Goal: Task Accomplishment & Management: Complete application form

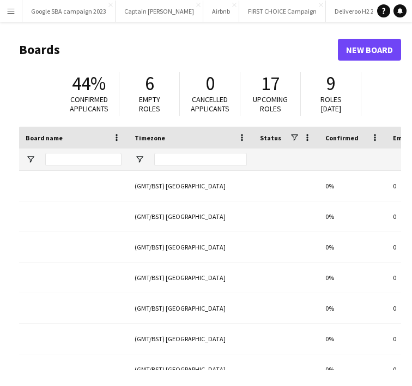
type input "*********"
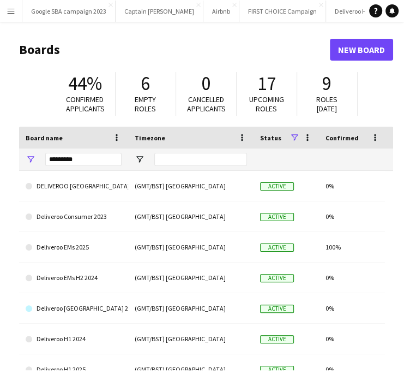
click at [13, 9] on app-icon "Menu" at bounding box center [11, 11] width 9 height 9
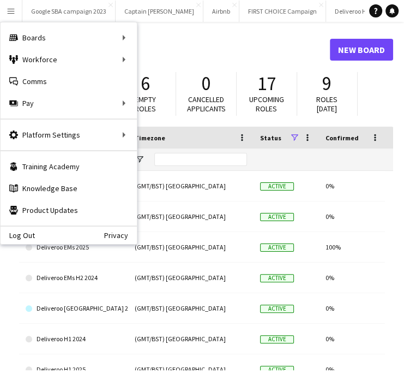
click at [172, 47] on h1 "Boards" at bounding box center [174, 49] width 311 height 16
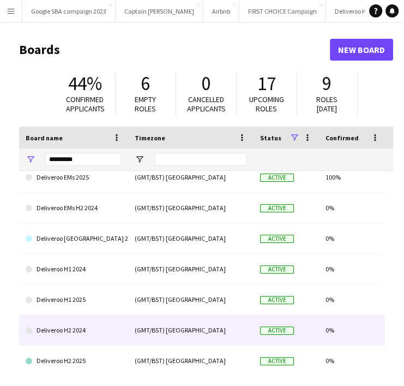
scroll to position [71, 0]
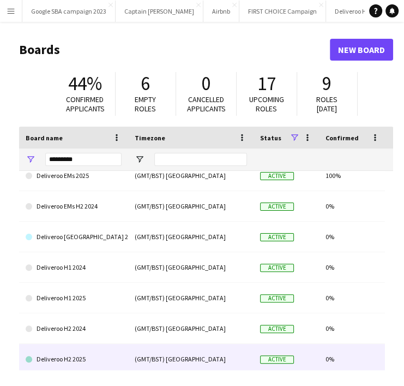
click at [87, 367] on link "Deliveroo H2 2025" at bounding box center [74, 359] width 96 height 31
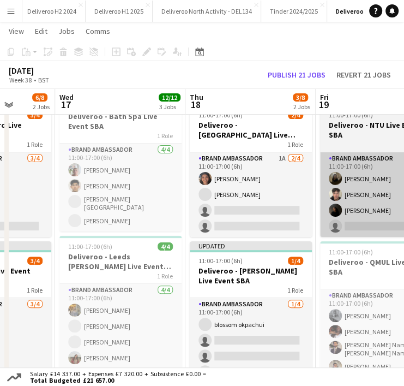
scroll to position [0, 334]
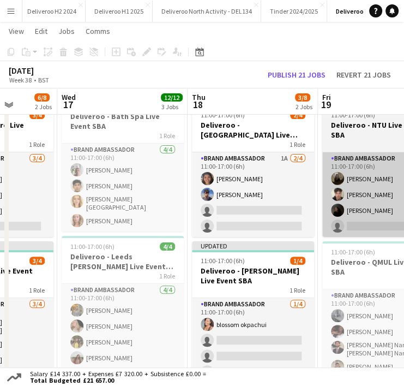
click at [240, 223] on app-card-role "Brand Ambassador 1A 2/4 11:00-17:00 (6h) Joylin Theresa Joseph Matthew Willshir…" at bounding box center [253, 194] width 122 height 85
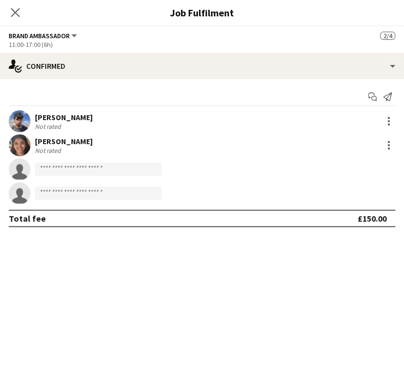
scroll to position [21, 0]
click at [25, 14] on div "Close pop-in" at bounding box center [15, 12] width 31 height 25
click at [15, 10] on icon "Close pop-in" at bounding box center [15, 12] width 10 height 10
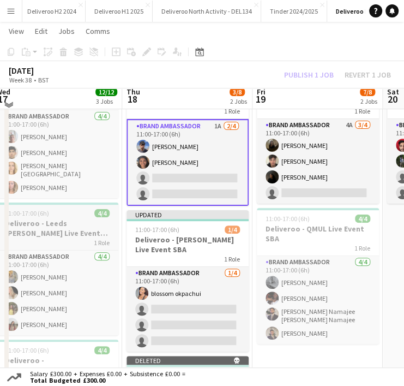
scroll to position [70, 0]
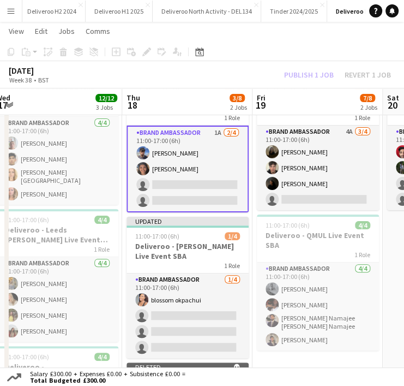
click at [189, 184] on app-card-role "Brand Ambassador 1A 2/4 11:00-17:00 (6h) Matthew Willshire Joylin Theresa Josep…" at bounding box center [188, 168] width 122 height 87
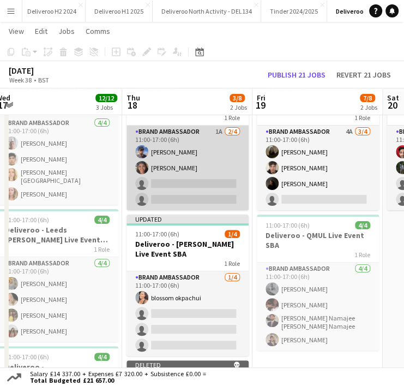
click at [192, 183] on app-card-role "Brand Ambassador 1A 2/4 11:00-17:00 (6h) Matthew Willshire Joylin Theresa Josep…" at bounding box center [188, 167] width 122 height 85
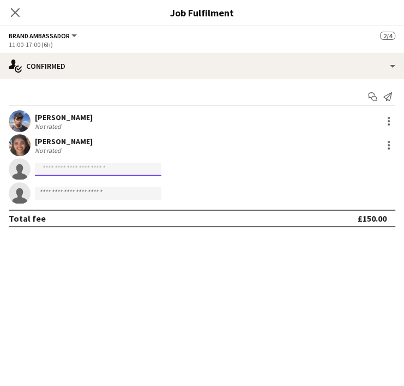
click at [110, 171] on input at bounding box center [98, 169] width 127 height 13
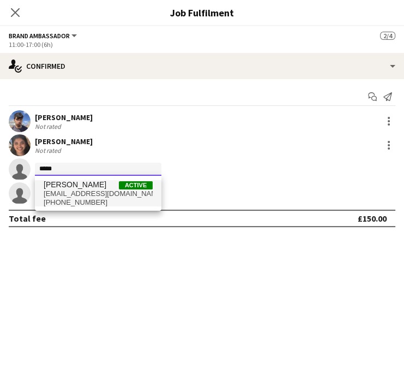
type input "*****"
click at [83, 188] on span "Kayla Mustafa" at bounding box center [75, 184] width 63 height 9
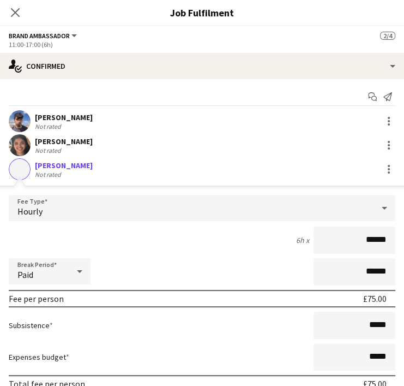
scroll to position [96, 0]
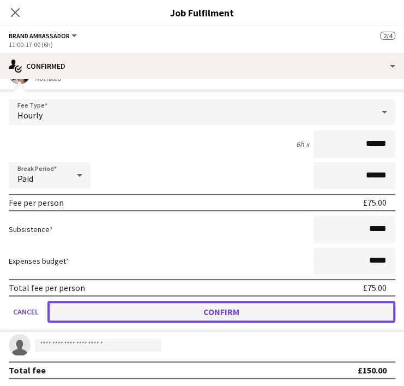
click at [245, 308] on button "Confirm" at bounding box center [221, 312] width 348 height 22
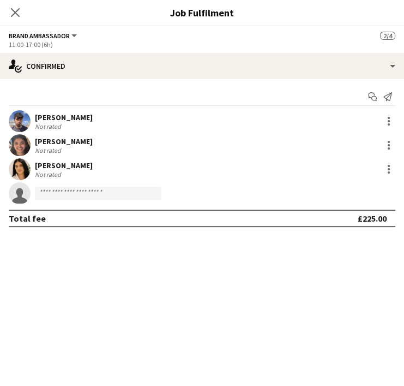
scroll to position [0, 0]
click at [137, 198] on input at bounding box center [98, 193] width 127 height 13
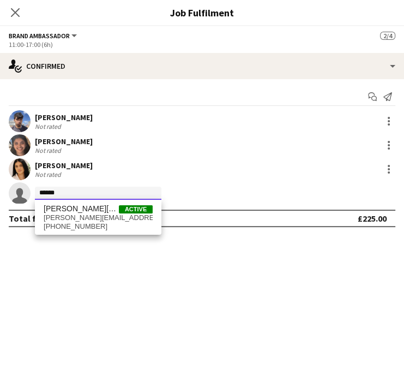
type input "******"
click at [8, 11] on app-icon "Close pop-in" at bounding box center [16, 13] width 16 height 16
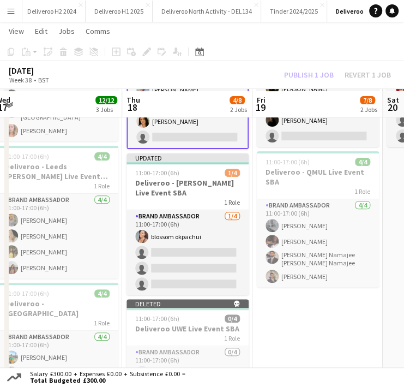
scroll to position [137, 0]
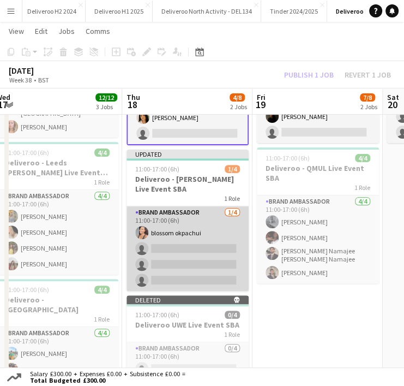
click at [179, 233] on app-card-role "Brand Ambassador 1/4 11:00-17:00 (6h) blossom okpachui single-neutral-actions s…" at bounding box center [188, 248] width 122 height 85
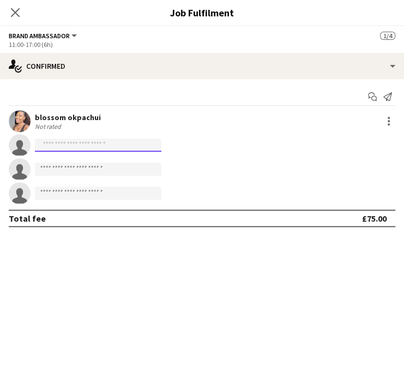
click at [111, 145] on input at bounding box center [98, 145] width 127 height 13
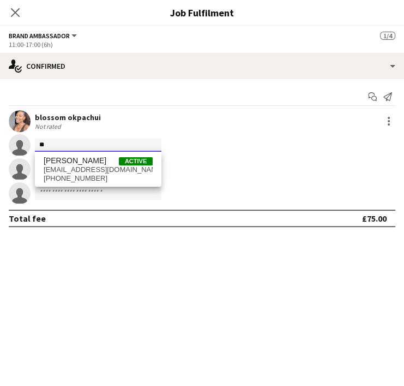
type input "*"
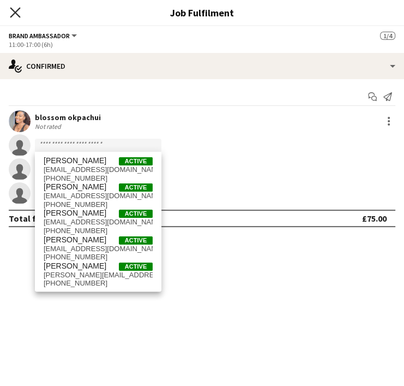
click at [18, 9] on icon at bounding box center [15, 12] width 10 height 10
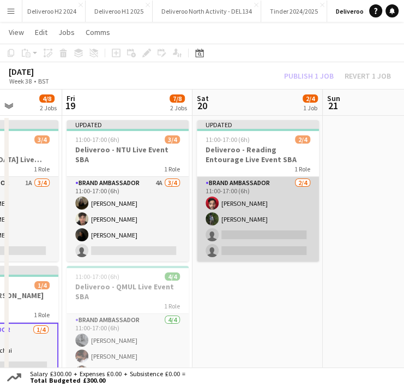
scroll to position [10, 0]
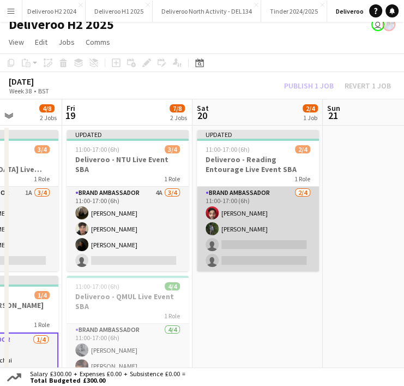
click at [261, 243] on app-card-role "Brand Ambassador 2/4 11:00-17:00 (6h) Thanishq Konda Michael Chung single-neutr…" at bounding box center [258, 229] width 122 height 85
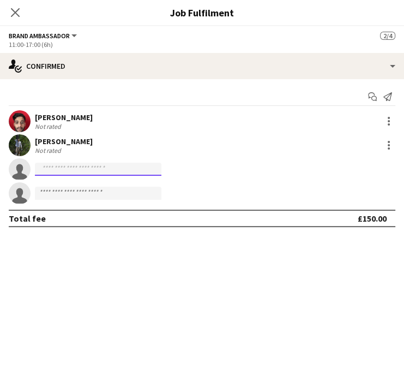
click at [145, 168] on input at bounding box center [98, 169] width 127 height 13
click at [101, 160] on app-invite-slot "single-neutral-actions *****" at bounding box center [202, 169] width 404 height 22
click at [80, 166] on input "*****" at bounding box center [98, 169] width 127 height 13
type input "*"
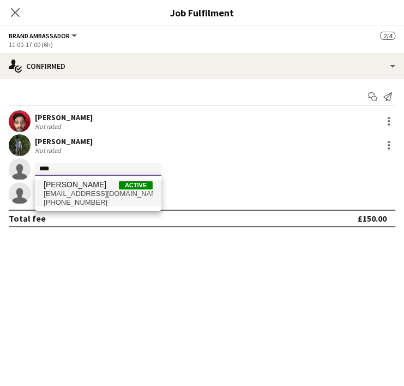
type input "****"
click at [70, 188] on span "[PERSON_NAME]" at bounding box center [75, 184] width 63 height 9
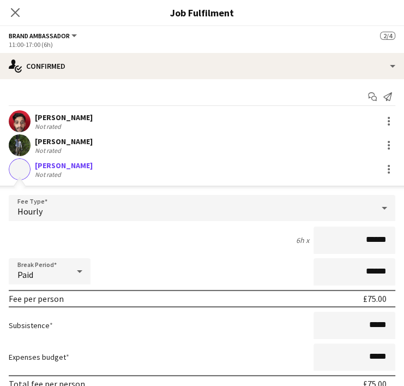
scroll to position [96, 0]
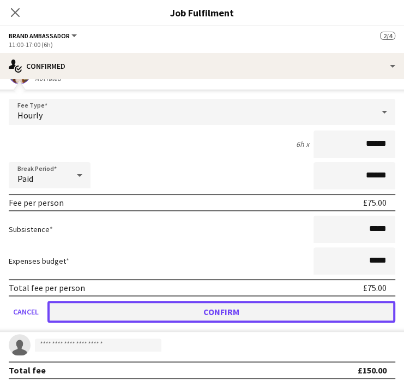
click at [327, 303] on button "Confirm" at bounding box center [221, 312] width 348 height 22
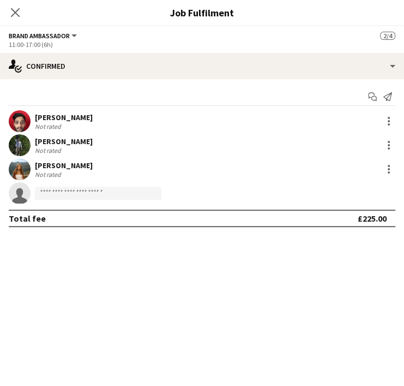
scroll to position [0, 0]
click at [95, 195] on input at bounding box center [98, 193] width 127 height 13
type input "****"
click at [9, 5] on app-icon "Close pop-in" at bounding box center [16, 13] width 16 height 16
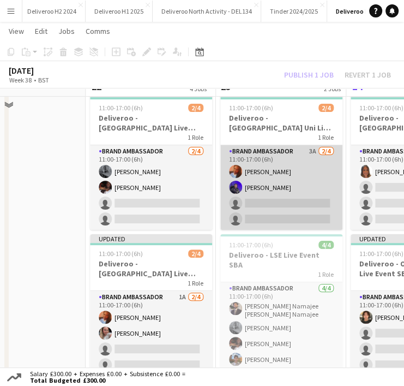
scroll to position [26, 0]
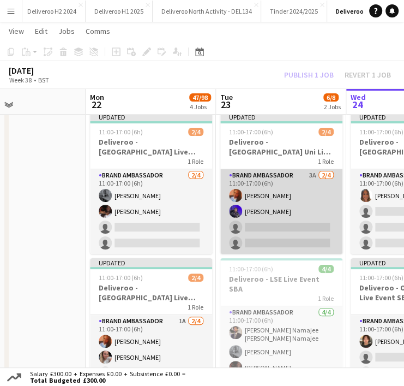
click at [305, 226] on app-card-role "Brand Ambassador 3A 2/4 11:00-17:00 (6h) Tapiwa Chingati-Phiri Abdul Sattar Mah…" at bounding box center [281, 211] width 122 height 85
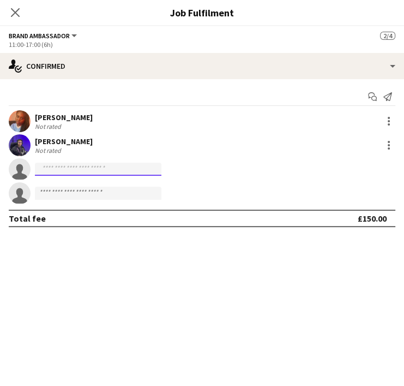
click at [139, 167] on input at bounding box center [98, 169] width 127 height 13
click at [70, 162] on app-invite-slot "single-neutral-actions *******" at bounding box center [202, 169] width 404 height 22
click at [44, 164] on input "*******" at bounding box center [98, 169] width 127 height 13
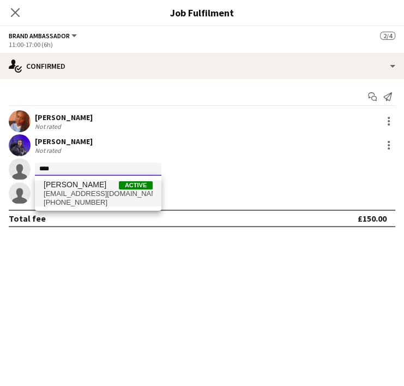
type input "****"
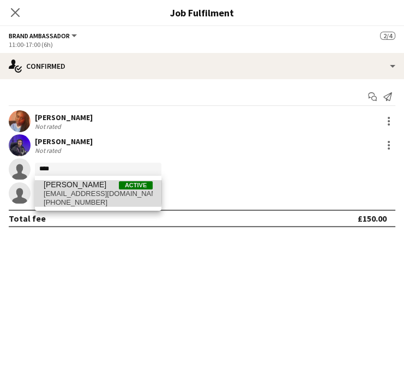
click at [63, 188] on span "[PERSON_NAME]" at bounding box center [75, 184] width 63 height 9
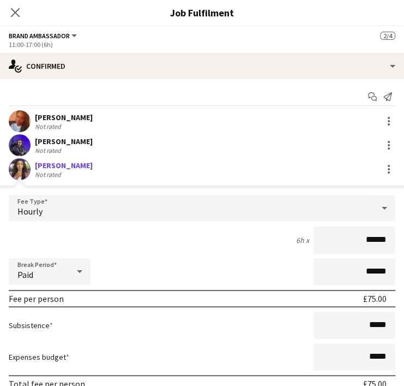
scroll to position [96, 0]
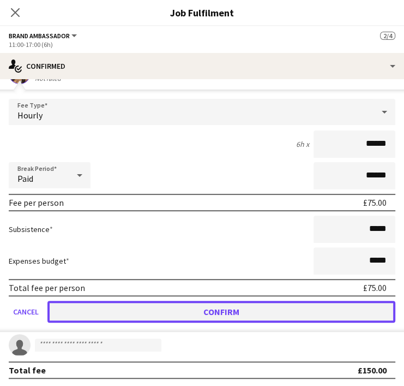
click at [237, 307] on button "Confirm" at bounding box center [221, 312] width 348 height 22
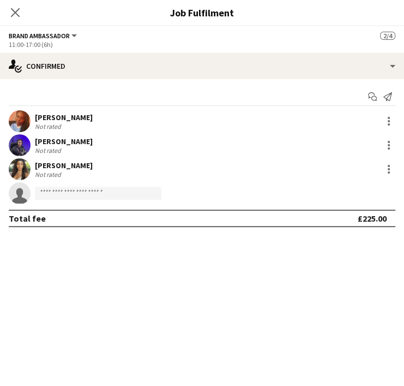
scroll to position [0, 0]
click at [20, 6] on app-icon "Close pop-in" at bounding box center [16, 13] width 16 height 16
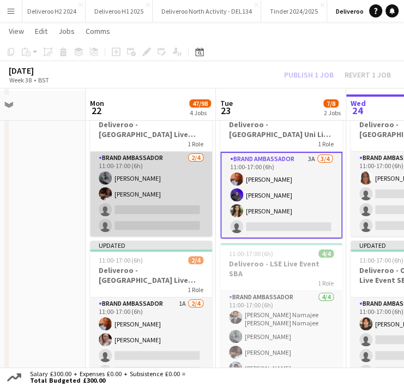
scroll to position [50, 0]
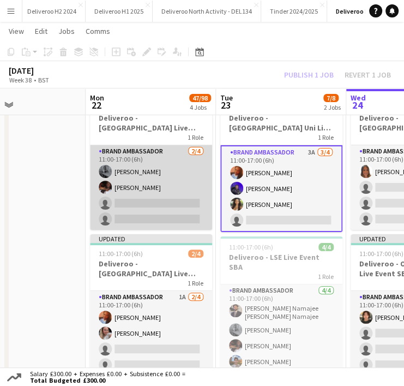
click at [143, 183] on app-card-role "Brand Ambassador 2/4 11:00-17:00 (6h) Namicha Jackson Adja Seck single-neutral-…" at bounding box center [151, 187] width 122 height 85
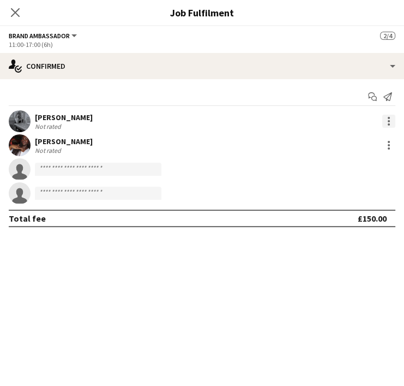
click at [383, 120] on div at bounding box center [388, 121] width 13 height 13
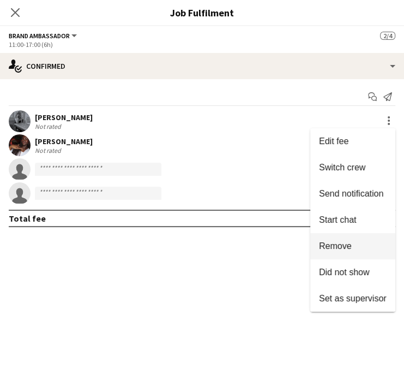
click at [350, 249] on span "Remove" at bounding box center [335, 245] width 33 height 9
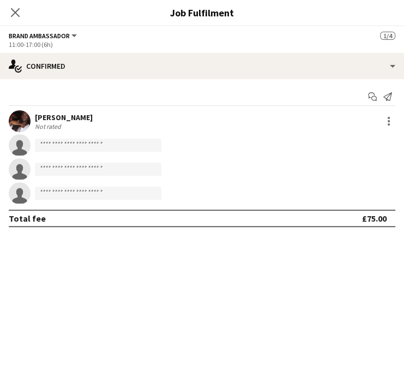
click at [22, 11] on div "Close pop-in" at bounding box center [15, 12] width 31 height 25
click at [17, 11] on icon "Close pop-in" at bounding box center [15, 12] width 10 height 10
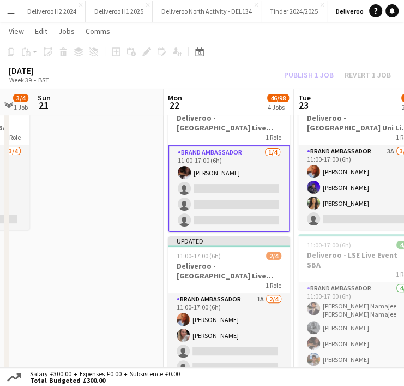
scroll to position [0, 224]
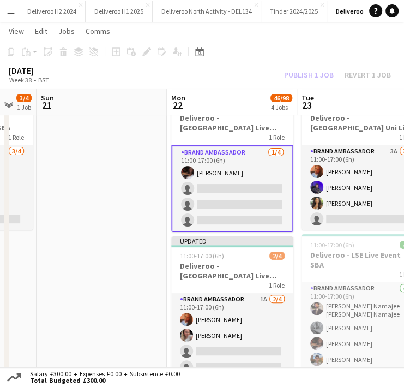
click at [236, 184] on app-card-role "Brand Ambassador 1/4 11:00-17:00 (6h) Adja Seck single-neutral-actions single-n…" at bounding box center [232, 188] width 122 height 87
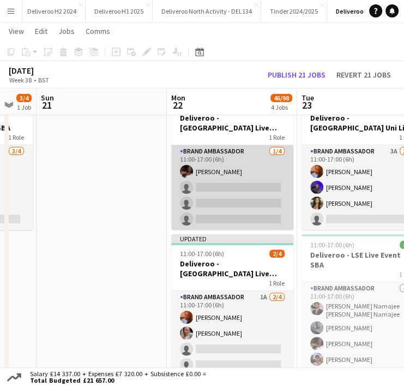
click at [220, 185] on app-card-role "Brand Ambassador 1/4 11:00-17:00 (6h) Adja Seck single-neutral-actions single-n…" at bounding box center [232, 187] width 122 height 85
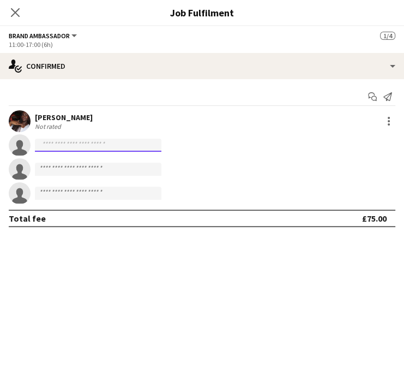
click at [92, 145] on input at bounding box center [98, 145] width 127 height 13
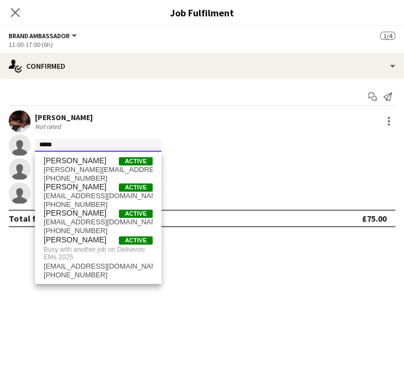
type input "*****"
click at [20, 19] on div "Close pop-in" at bounding box center [15, 12] width 31 height 25
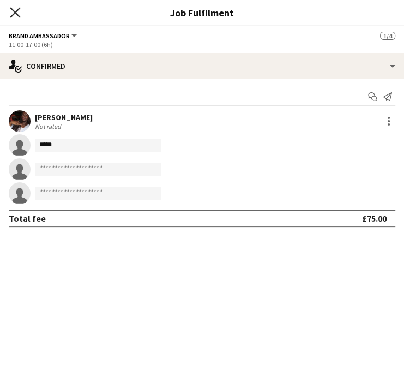
click at [15, 15] on icon "Close pop-in" at bounding box center [15, 12] width 10 height 10
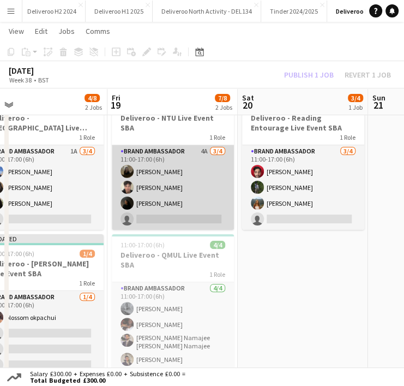
scroll to position [0, 275]
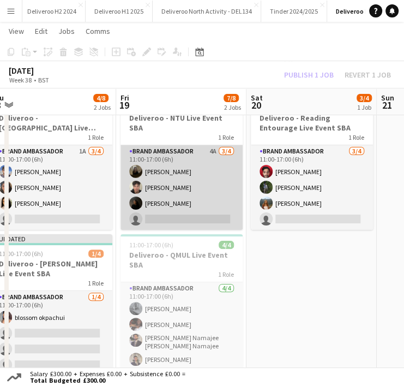
click at [177, 202] on app-card-role "Brand Ambassador 4A 3/4 11:00-17:00 (6h) Becca Lloyd Peter Mason Zoe Ayonote si…" at bounding box center [182, 187] width 122 height 85
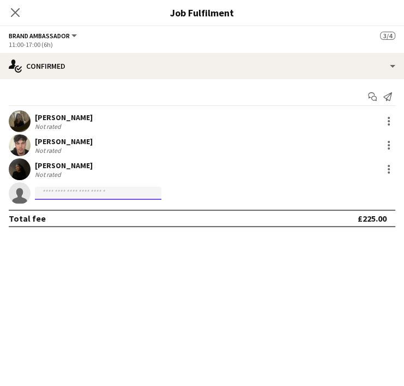
click at [52, 196] on input at bounding box center [98, 193] width 127 height 13
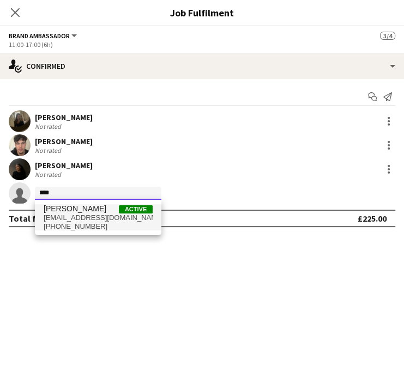
type input "****"
click at [68, 211] on span "[PERSON_NAME]" at bounding box center [75, 208] width 63 height 9
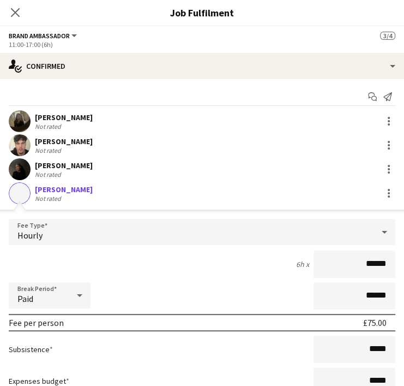
scroll to position [96, 0]
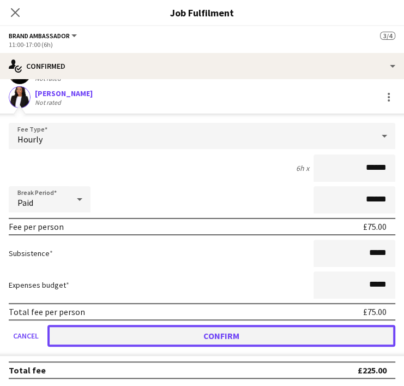
click at [247, 342] on button "Confirm" at bounding box center [221, 336] width 348 height 22
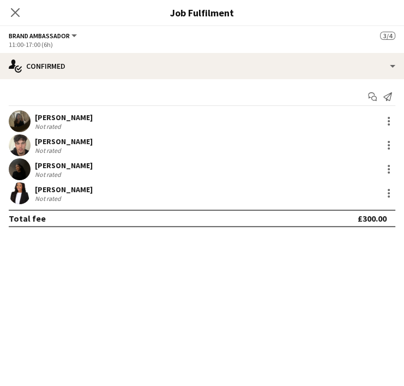
scroll to position [0, 0]
click at [15, 9] on icon "Close pop-in" at bounding box center [15, 12] width 10 height 10
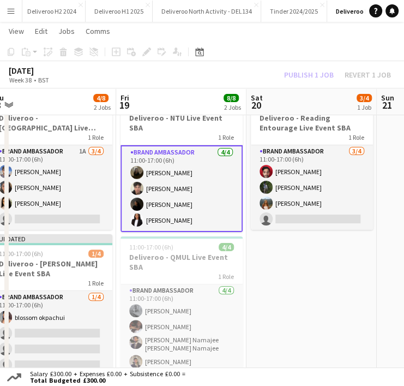
click at [182, 121] on h3 "Deliveroo - NTU Live Event SBA" at bounding box center [182, 123] width 122 height 20
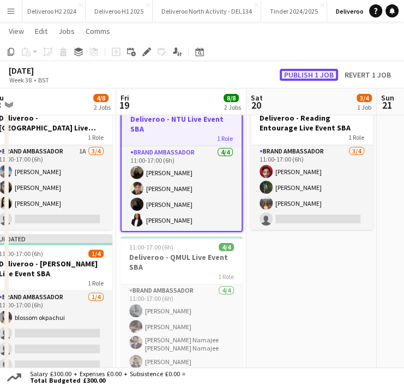
click at [309, 73] on button "Publish 1 job" at bounding box center [309, 75] width 58 height 12
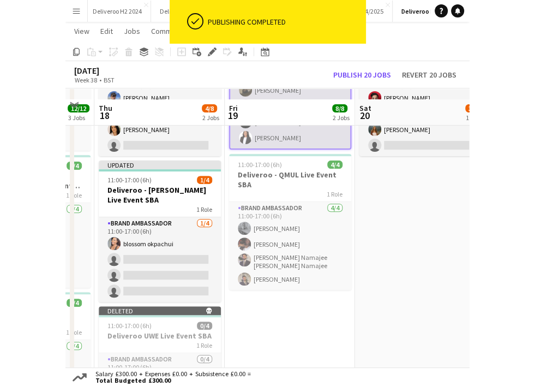
scroll to position [121, 0]
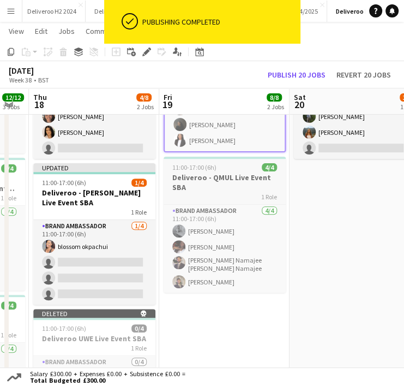
click at [261, 198] on span "1 Role" at bounding box center [269, 197] width 16 height 8
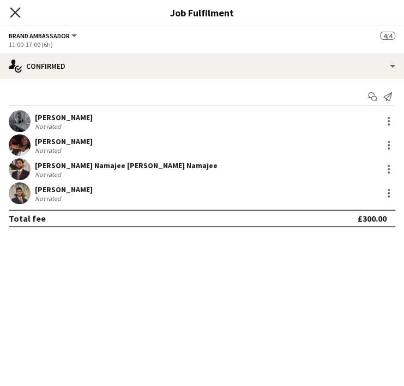
click at [19, 11] on icon "Close pop-in" at bounding box center [15, 12] width 10 height 10
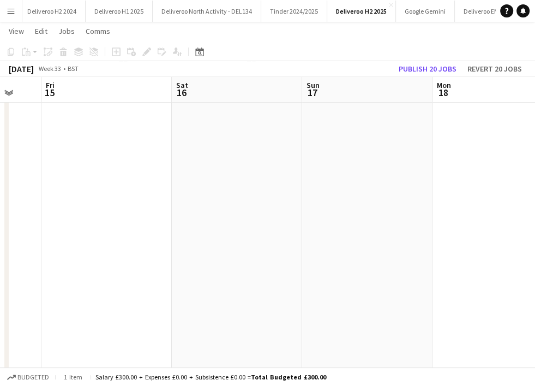
scroll to position [0, 327]
click at [289, 206] on app-date-cell at bounding box center [259, 336] width 130 height 646
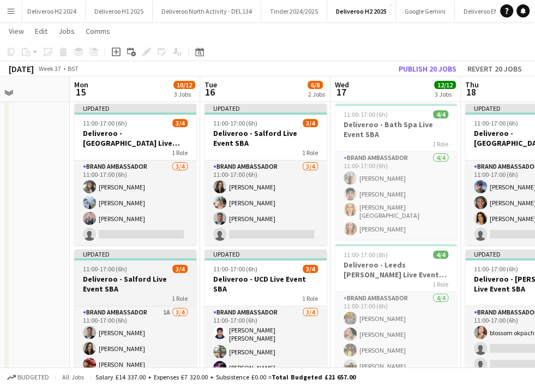
scroll to position [34, 0]
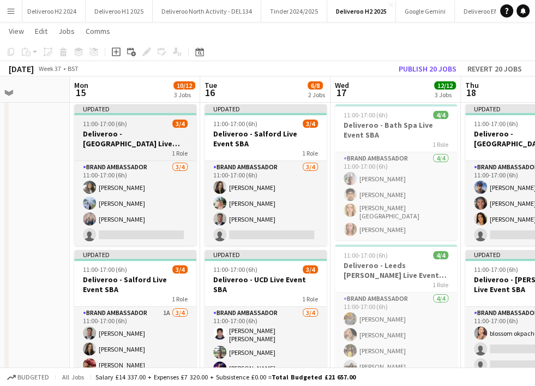
click at [145, 140] on h3 "Deliveroo - Galway Live Event SBA" at bounding box center [135, 139] width 122 height 20
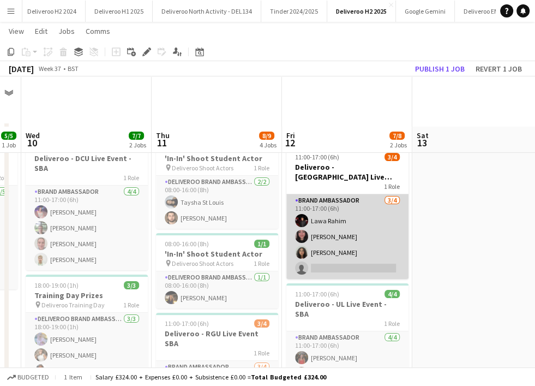
scroll to position [0, 0]
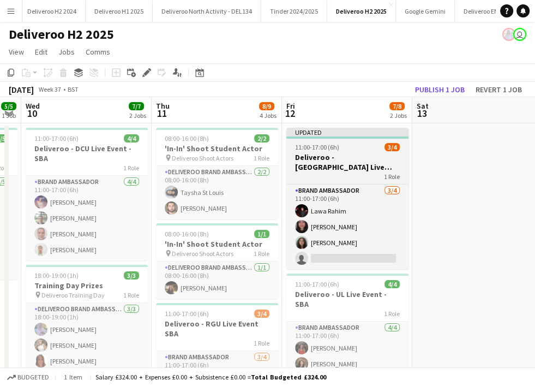
click at [354, 173] on div "1 Role" at bounding box center [347, 176] width 122 height 9
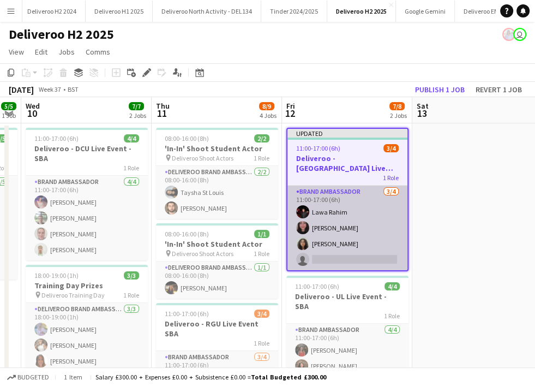
drag, startPoint x: 325, startPoint y: 265, endPoint x: 326, endPoint y: 245, distance: 19.7
click at [325, 265] on app-card-role "Brand Ambassador 3/4 11:00-17:00 (6h) Lawa Rahim Sama Gorji Nawel Benaissa sing…" at bounding box center [347, 227] width 120 height 85
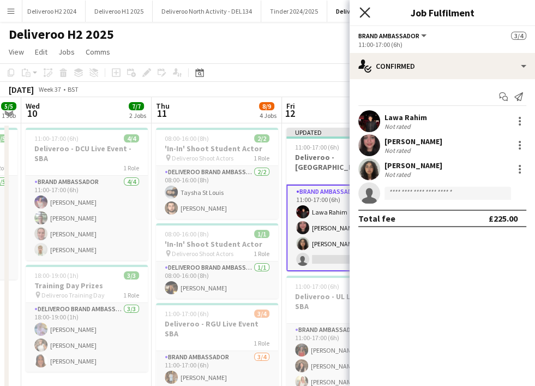
click at [362, 11] on icon "Close pop-in" at bounding box center [365, 12] width 10 height 10
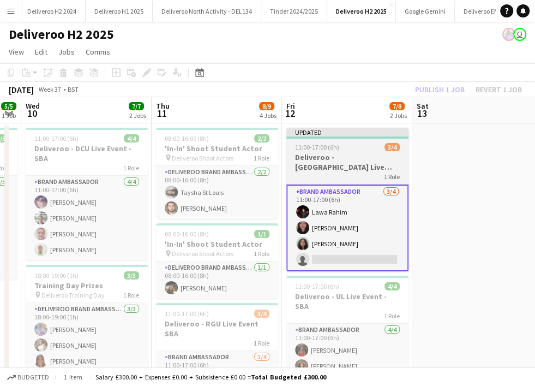
click at [350, 133] on div "Updated" at bounding box center [347, 132] width 122 height 9
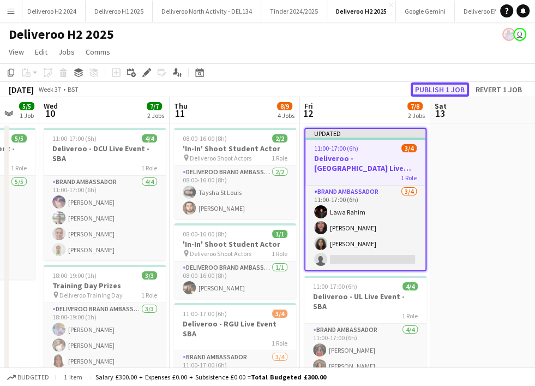
click at [412, 91] on button "Publish 1 job" at bounding box center [440, 89] width 58 height 14
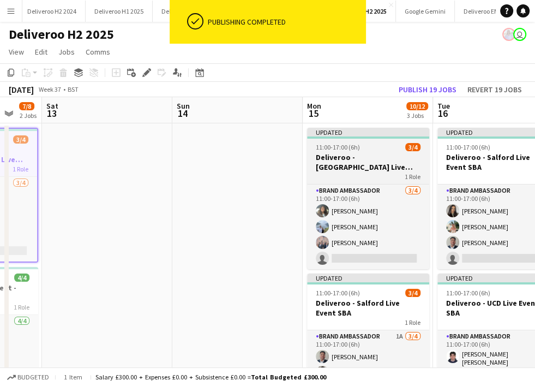
click at [351, 140] on app-job-card "Updated 11:00-17:00 (6h) 3/4 Deliveroo - Galway Live Event SBA 1 Role Brand Amb…" at bounding box center [368, 198] width 122 height 141
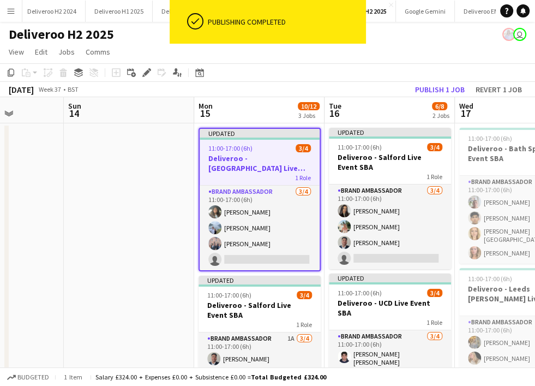
scroll to position [0, 458]
click at [412, 90] on button "Publish 1 job" at bounding box center [440, 89] width 58 height 14
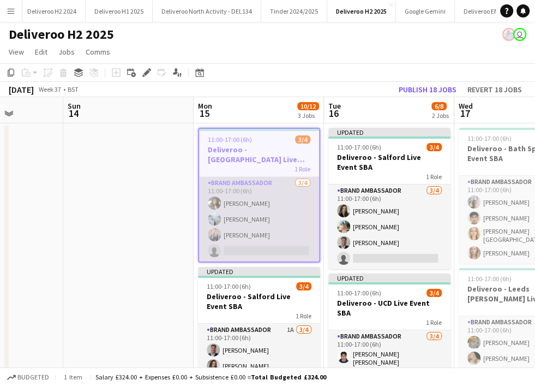
click at [257, 255] on app-card-role "Brand Ambassador 3/4 11:00-17:00 (6h) Emily Darcy Mark Lyons Aidan Fitzpatrick …" at bounding box center [259, 219] width 120 height 85
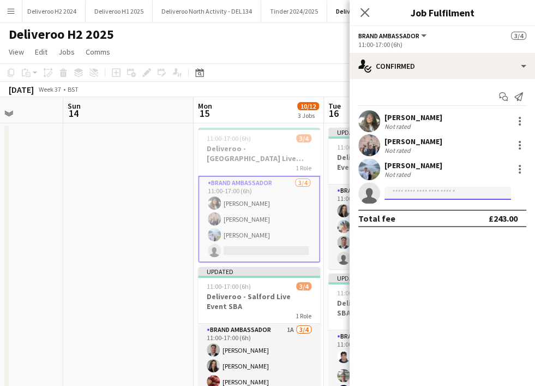
click at [390, 196] on input at bounding box center [448, 193] width 127 height 13
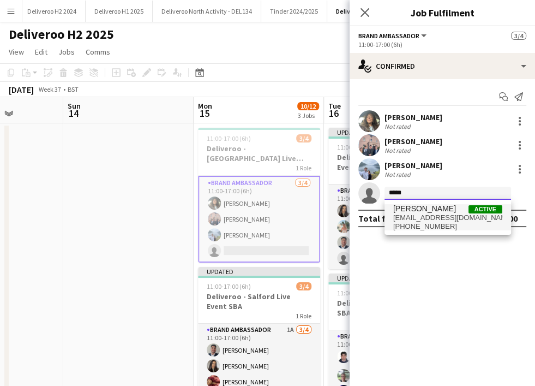
type input "*****"
click at [410, 215] on span "[EMAIL_ADDRESS][DOMAIN_NAME]" at bounding box center [447, 217] width 109 height 9
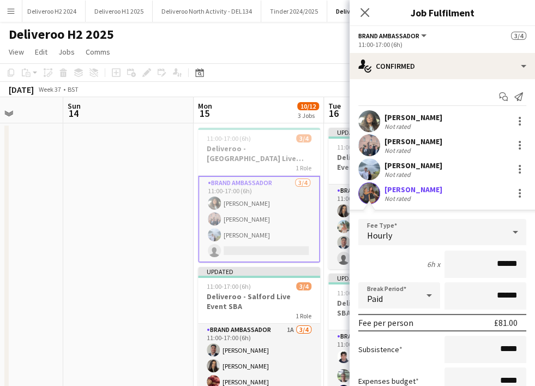
scroll to position [96, 0]
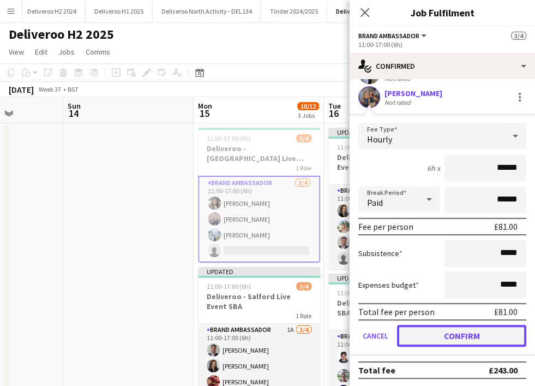
click at [412, 333] on button "Confirm" at bounding box center [461, 336] width 129 height 22
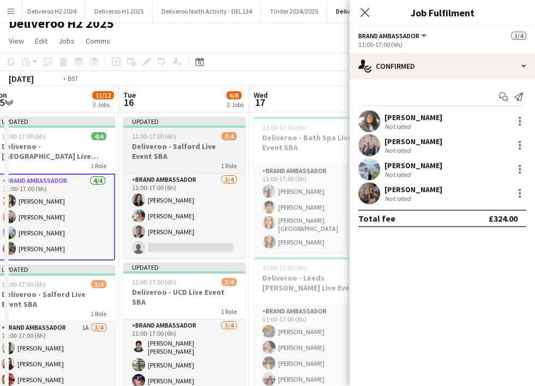
scroll to position [0, 405]
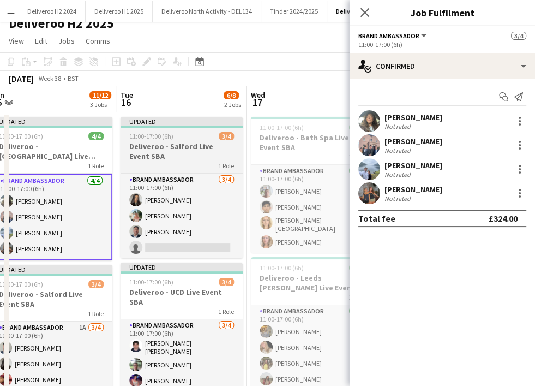
click at [185, 161] on div "1 Role" at bounding box center [182, 165] width 122 height 9
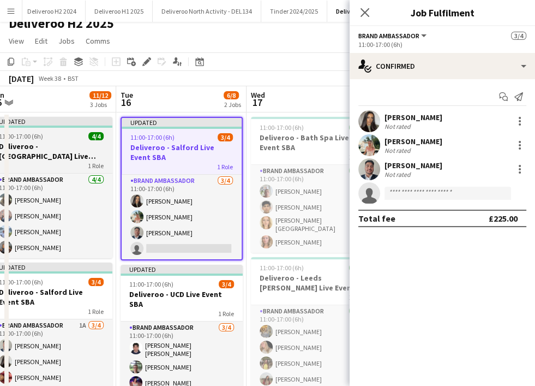
click at [71, 156] on h3 "Deliveroo - Galway Live Event SBA" at bounding box center [51, 151] width 122 height 20
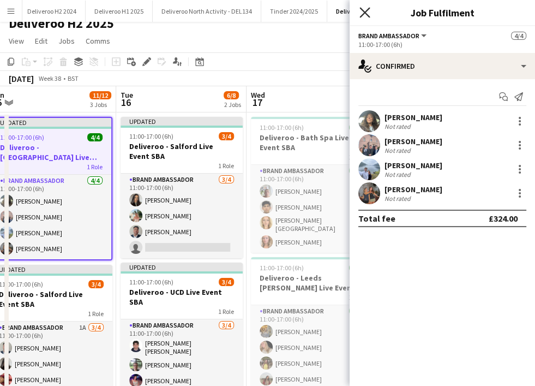
click at [366, 12] on icon "Close pop-in" at bounding box center [365, 12] width 10 height 10
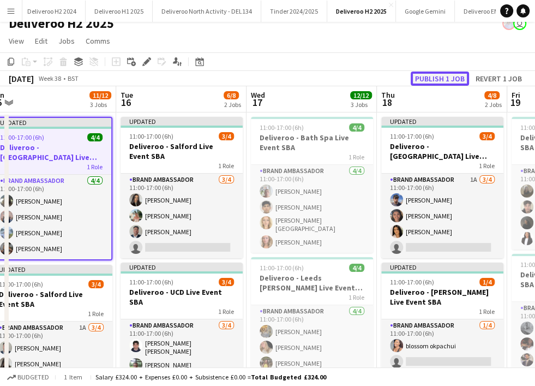
click at [412, 77] on button "Publish 1 job" at bounding box center [440, 78] width 58 height 14
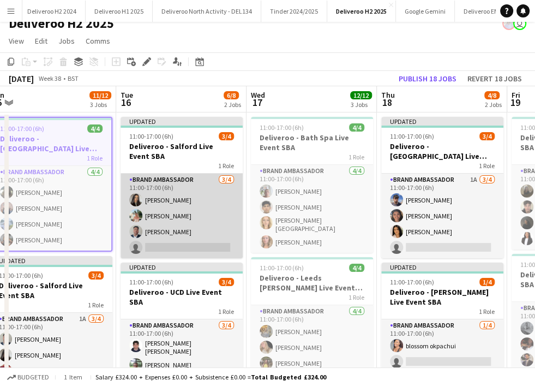
click at [175, 245] on app-card-role "Brand Ambassador 3/4 11:00-17:00 (6h) Danika Daudia Lola Mellows Asim Pokharel …" at bounding box center [182, 215] width 122 height 85
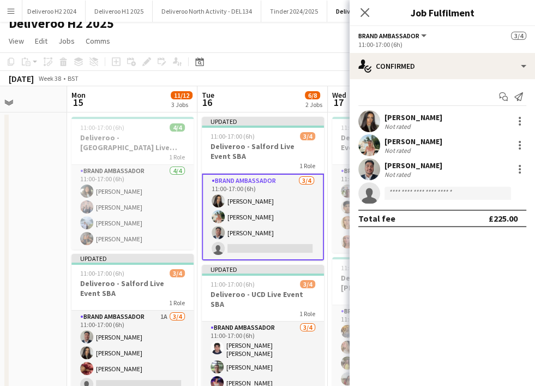
drag, startPoint x: 175, startPoint y: 245, endPoint x: 137, endPoint y: 261, distance: 40.3
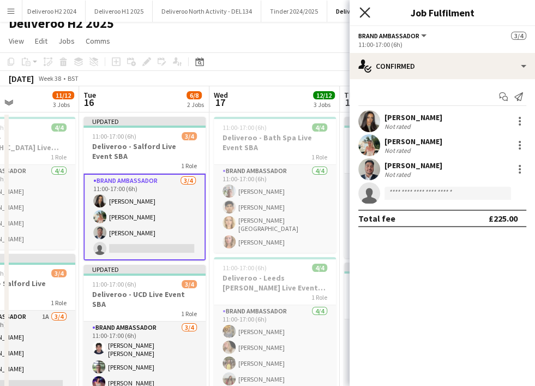
click at [367, 10] on icon at bounding box center [365, 12] width 10 height 10
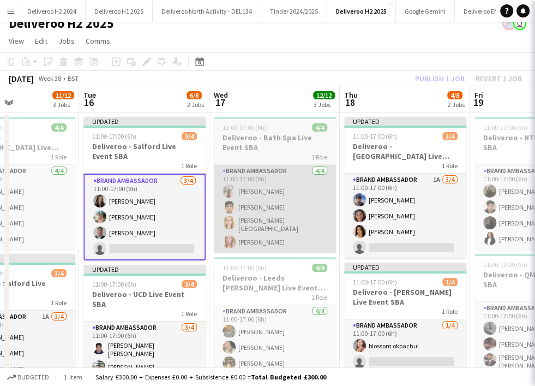
click at [309, 208] on app-card-role "Brand Ambassador 4/4 11:00-17:00 (6h) Alex Ashford Thomas Permall Emilia House …" at bounding box center [275, 209] width 122 height 88
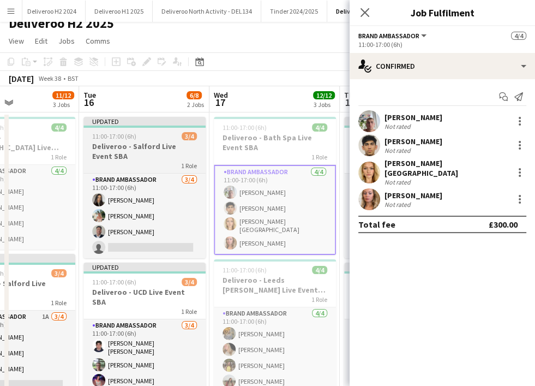
click at [177, 138] on div "11:00-17:00 (6h) 3/4" at bounding box center [144, 136] width 122 height 8
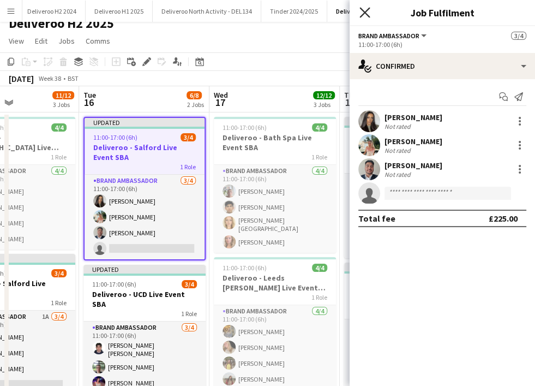
click at [361, 13] on icon "Close pop-in" at bounding box center [365, 12] width 10 height 10
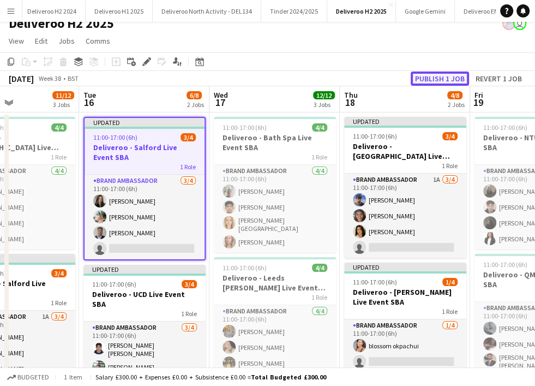
click at [412, 82] on button "Publish 1 job" at bounding box center [440, 78] width 58 height 14
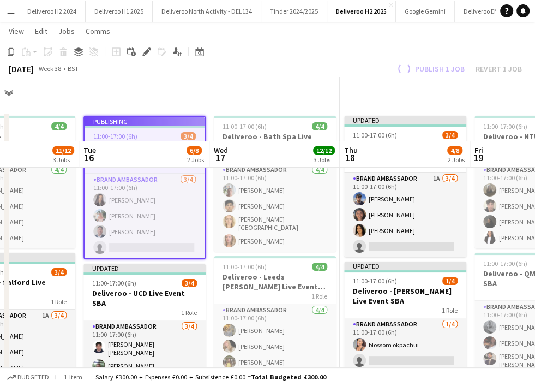
scroll to position [85, 0]
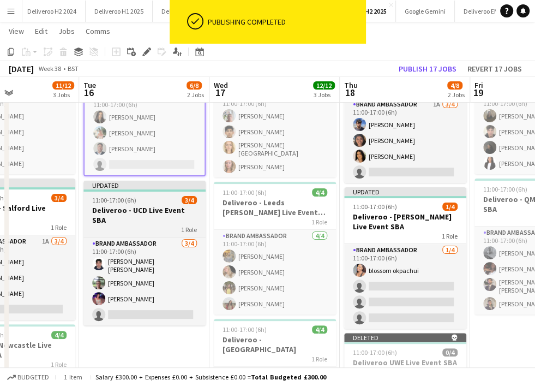
click at [130, 225] on div "1 Role" at bounding box center [144, 229] width 122 height 9
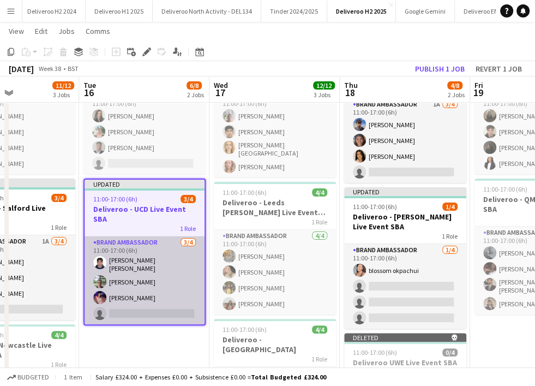
click at [117, 314] on app-card-role "Brand Ambassador 3/4 11:00-17:00 (6h) Connor McGoey Myles Lonergan Ellie Fitzpa…" at bounding box center [145, 280] width 120 height 88
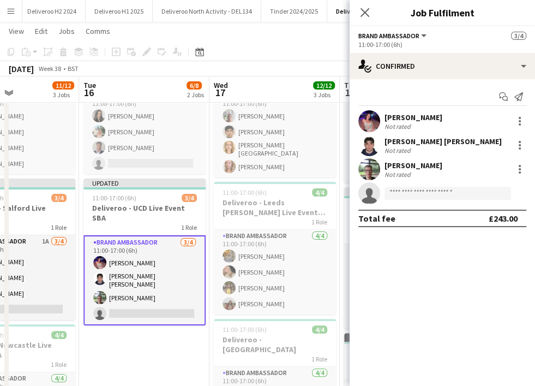
click at [412, 200] on app-invite-slot "single-neutral-actions" at bounding box center [442, 193] width 185 height 22
click at [406, 195] on input at bounding box center [448, 193] width 127 height 13
click at [406, 195] on input "*" at bounding box center [448, 193] width 127 height 13
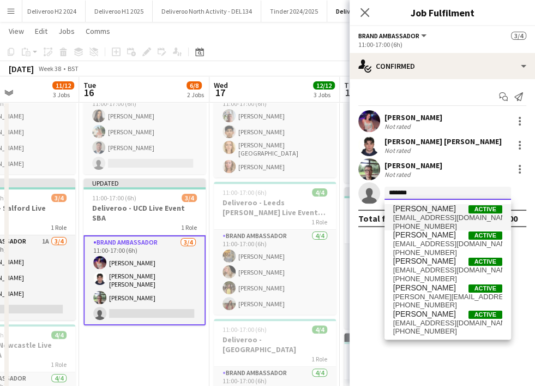
type input "******"
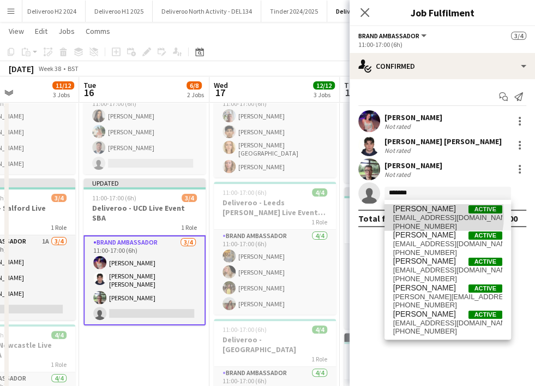
click at [409, 215] on span "[EMAIL_ADDRESS][DOMAIN_NAME]" at bounding box center [447, 217] width 109 height 9
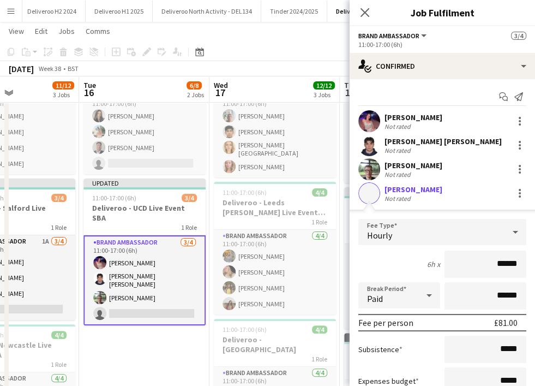
scroll to position [96, 0]
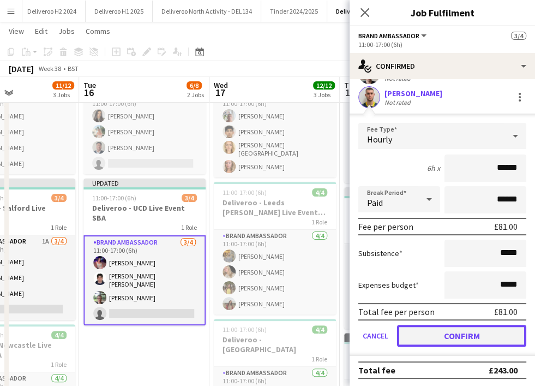
click at [412, 334] on button "Confirm" at bounding box center [461, 336] width 129 height 22
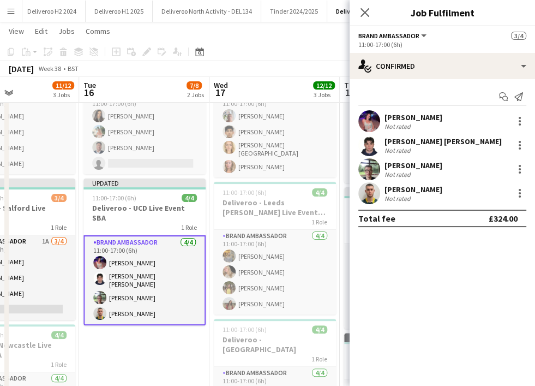
scroll to position [0, 0]
click at [151, 206] on h3 "Deliveroo - UCD Live Event SBA" at bounding box center [144, 213] width 122 height 20
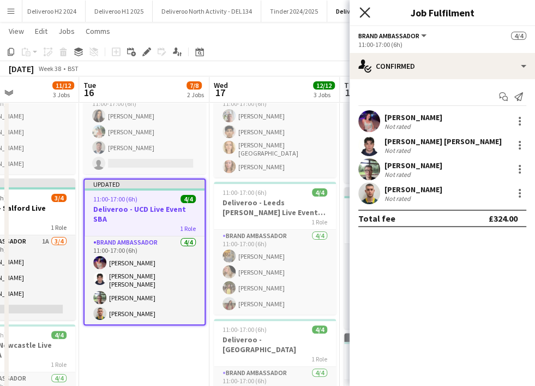
click at [363, 9] on icon "Close pop-in" at bounding box center [365, 12] width 10 height 10
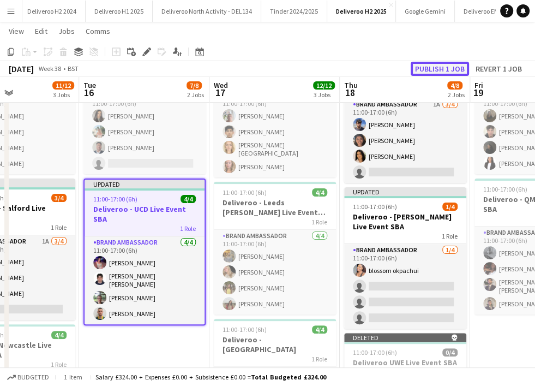
click at [412, 69] on button "Publish 1 job" at bounding box center [440, 69] width 58 height 14
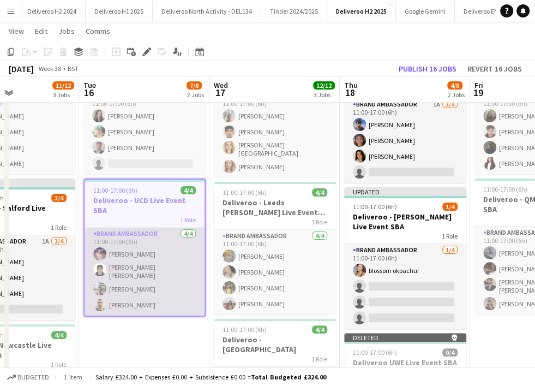
drag, startPoint x: 190, startPoint y: 330, endPoint x: 193, endPoint y: 261, distance: 69.3
click at [193, 261] on app-date-cell "11:00-17:00 (6h) 3/4 Deliveroo - Salford Live Event SBA 1 Role Brand Ambassador…" at bounding box center [144, 360] width 130 height 646
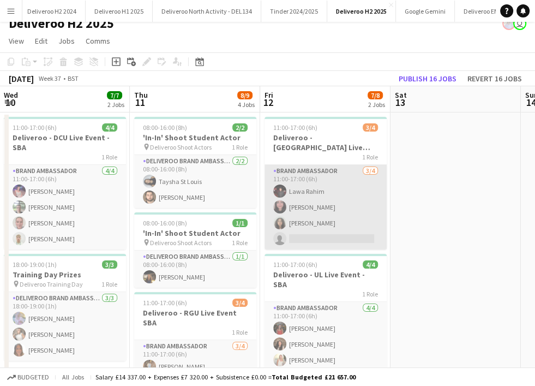
scroll to position [11, 0]
click at [310, 236] on app-card-role "Brand Ambassador 3/4 11:00-17:00 (6h) Lawa Rahim Sama Gorji Nawel Benaissa sing…" at bounding box center [326, 207] width 122 height 85
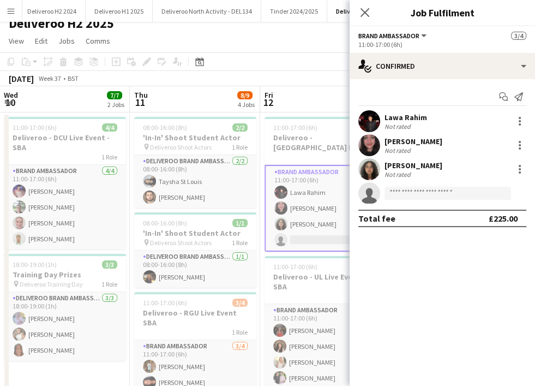
click at [375, 20] on div "Close pop-in" at bounding box center [365, 12] width 31 height 25
click at [366, 15] on icon "Close pop-in" at bounding box center [365, 12] width 10 height 10
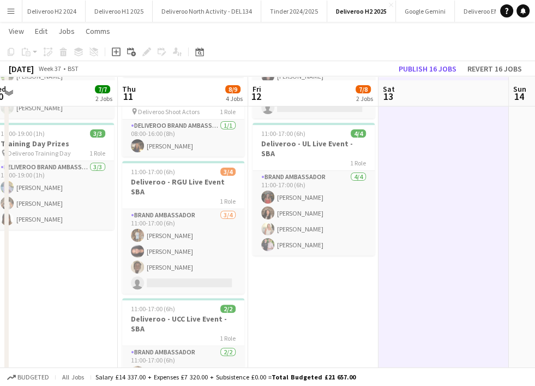
scroll to position [144, 0]
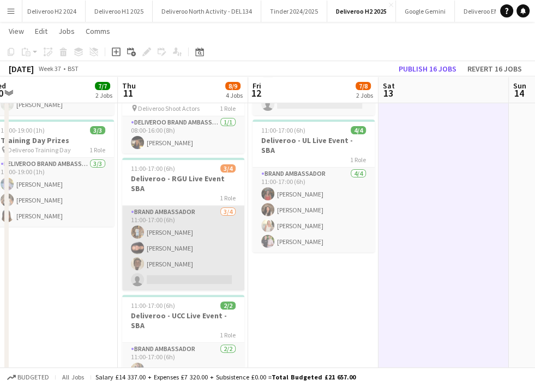
click at [177, 264] on app-card-role "Brand Ambassador 3/4 11:00-17:00 (6h) Raymond Osakwe Ruby McBain Tyrese Alimikh…" at bounding box center [183, 248] width 122 height 85
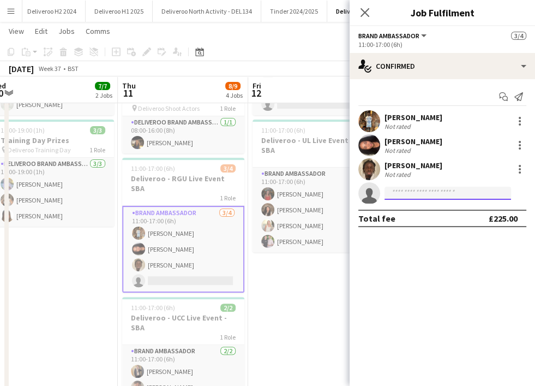
click at [408, 193] on input at bounding box center [448, 193] width 127 height 13
click at [368, 17] on icon "Close pop-in" at bounding box center [365, 12] width 10 height 10
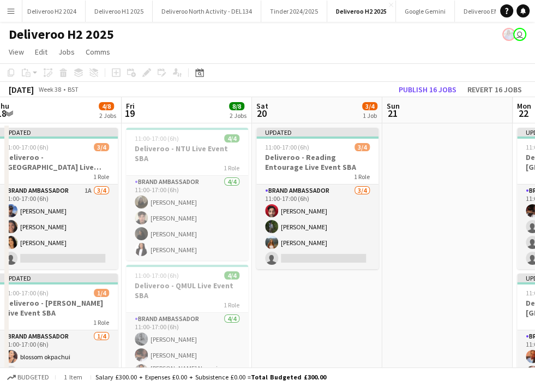
scroll to position [0, 316]
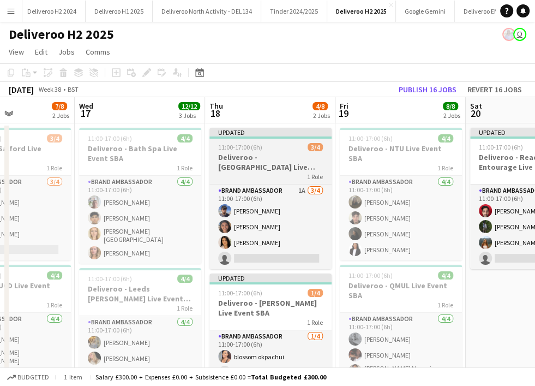
click at [269, 160] on h3 "Deliveroo - Sheffield Hallam Live Event SBA" at bounding box center [270, 162] width 122 height 20
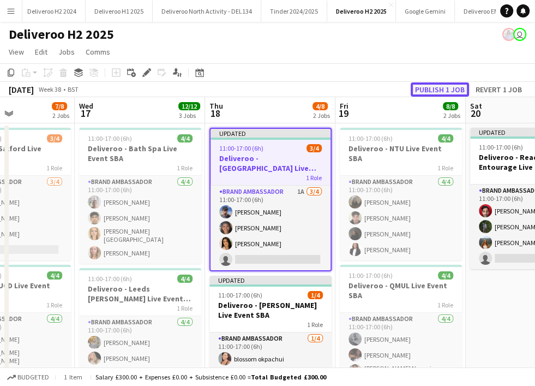
click at [412, 86] on button "Publish 1 job" at bounding box center [440, 89] width 58 height 14
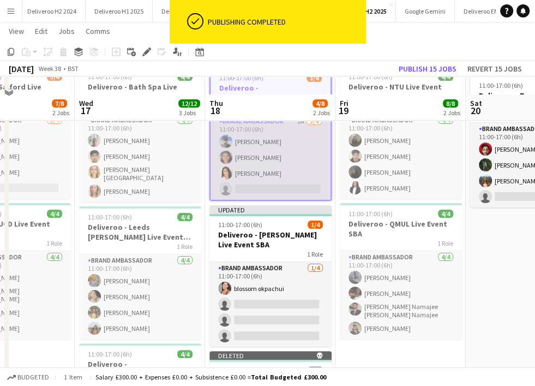
scroll to position [89, 0]
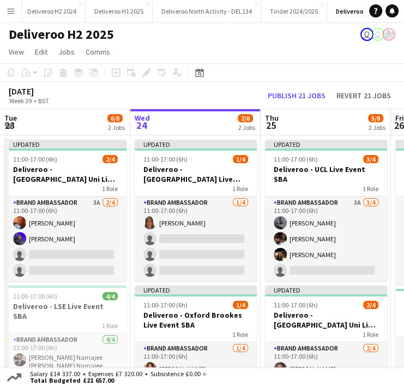
click at [14, 19] on button "Menu" at bounding box center [11, 11] width 22 height 22
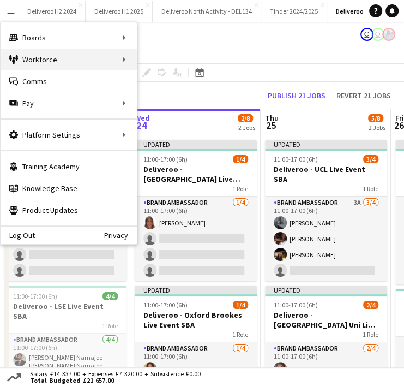
click at [47, 59] on div "Workforce Workforce" at bounding box center [69, 60] width 136 height 22
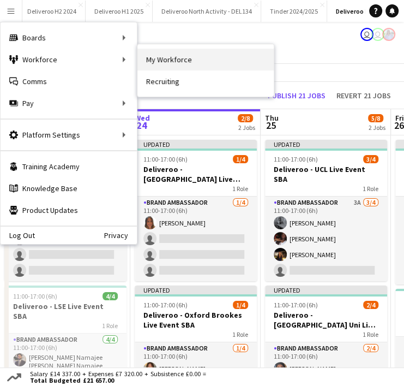
click at [151, 62] on link "My Workforce" at bounding box center [205, 60] width 136 height 22
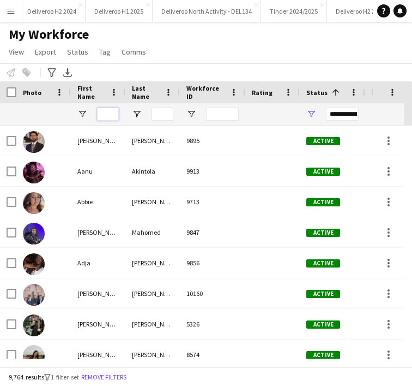
click at [102, 117] on input "First Name Filter Input" at bounding box center [108, 113] width 22 height 13
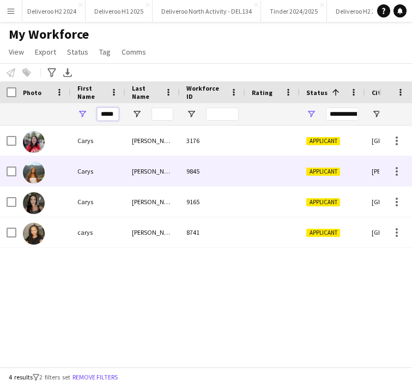
type input "*****"
click at [117, 178] on div "Carys" at bounding box center [98, 171] width 55 height 30
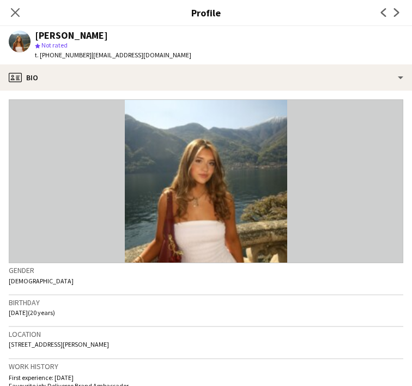
scroll to position [346, 0]
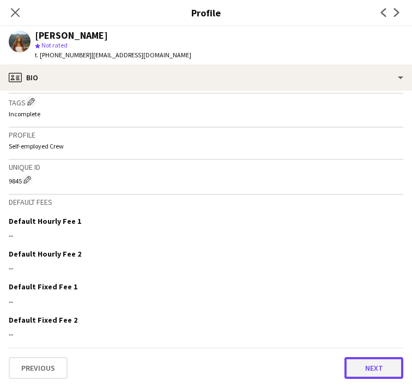
click at [349, 363] on button "Next" at bounding box center [374, 368] width 59 height 22
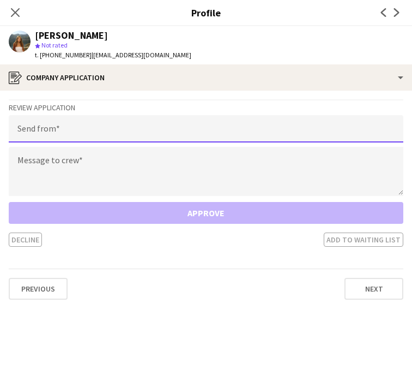
click at [202, 131] on input "email" at bounding box center [206, 128] width 395 height 27
type input "**********"
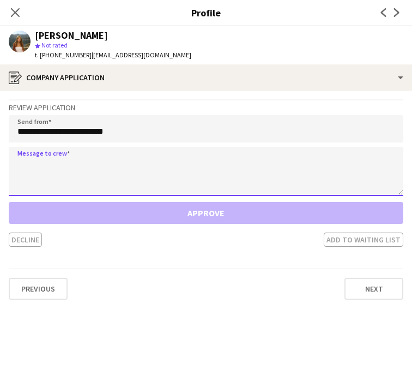
click at [140, 177] on textarea at bounding box center [206, 171] width 395 height 49
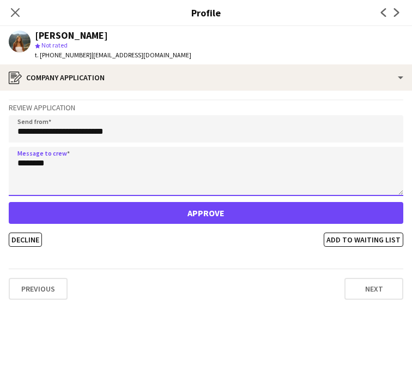
type textarea "*******"
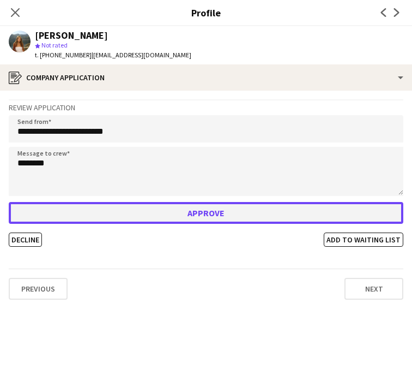
click at [125, 217] on button "Approve" at bounding box center [206, 213] width 395 height 22
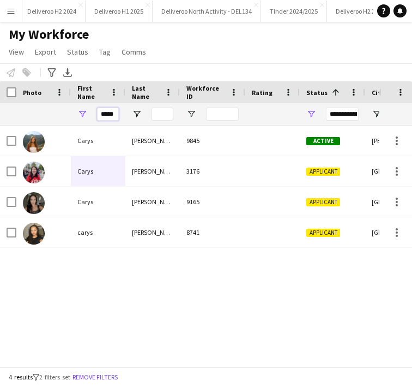
click at [111, 111] on input "*****" at bounding box center [108, 113] width 22 height 13
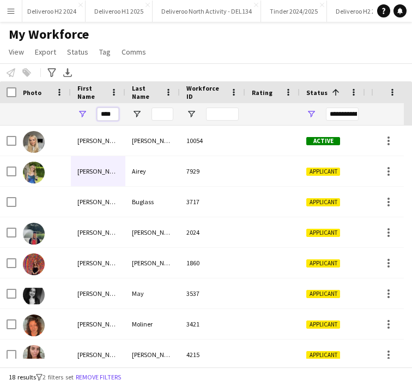
type input "****"
click at [155, 115] on input "Last Name Filter Input" at bounding box center [163, 113] width 22 height 13
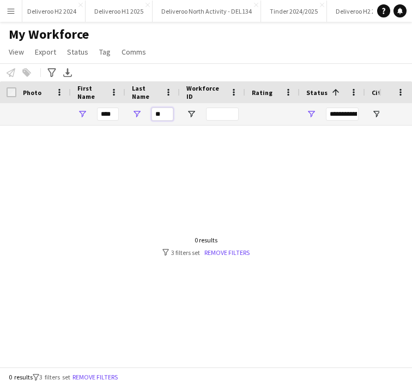
type input "*"
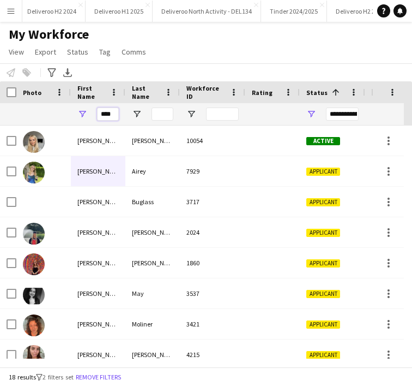
click at [109, 114] on input "****" at bounding box center [108, 113] width 22 height 13
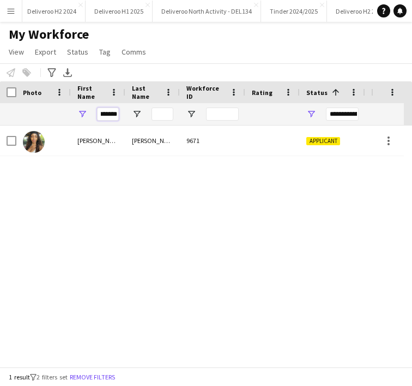
type input "*******"
click at [144, 133] on div "[PERSON_NAME]" at bounding box center [152, 140] width 55 height 30
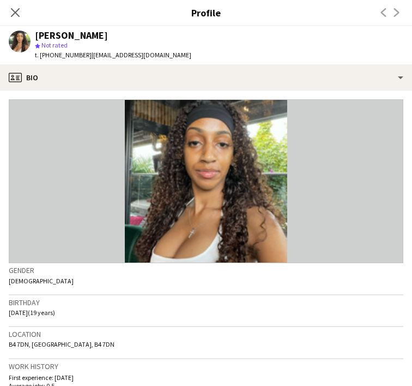
scroll to position [355, 0]
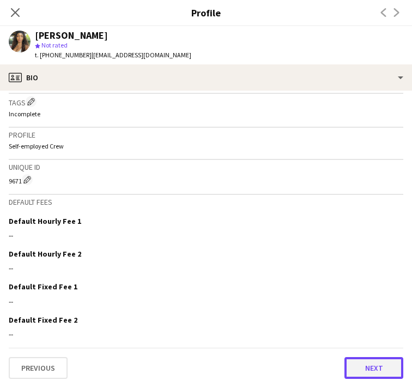
click at [346, 358] on button "Next" at bounding box center [374, 368] width 59 height 22
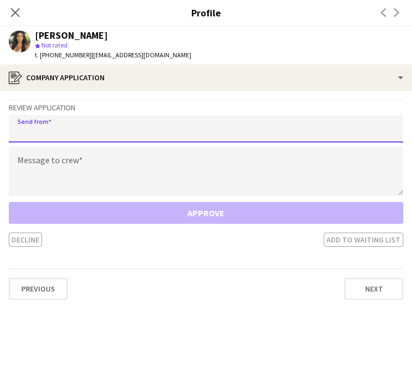
click at [125, 137] on input "email" at bounding box center [206, 128] width 395 height 27
type input "**********"
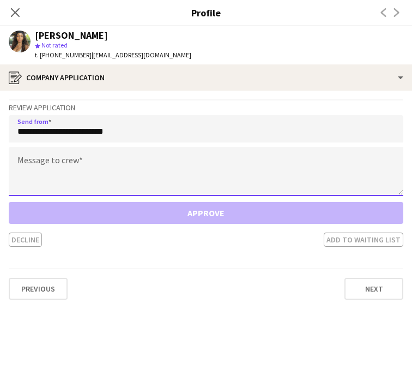
click at [86, 162] on textarea at bounding box center [206, 171] width 395 height 49
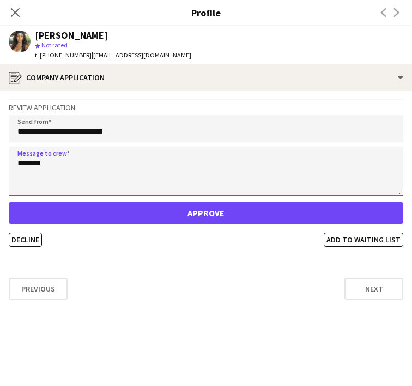
type textarea "*******"
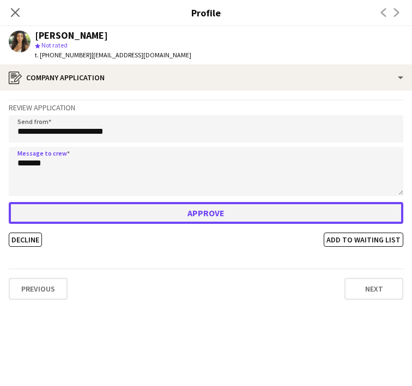
click at [117, 219] on button "Approve" at bounding box center [206, 213] width 395 height 22
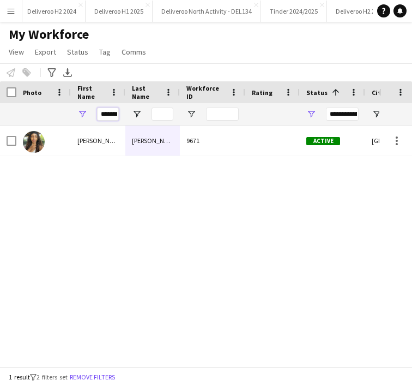
click at [109, 116] on input "*******" at bounding box center [108, 113] width 22 height 13
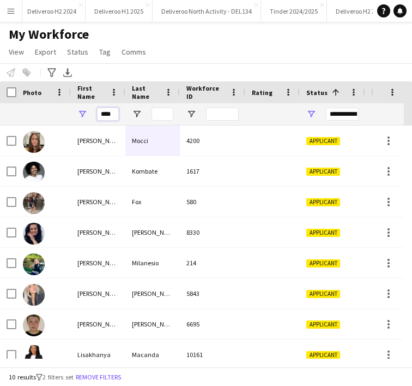
type input "****"
click at [168, 115] on input "Last Name Filter Input" at bounding box center [163, 113] width 22 height 13
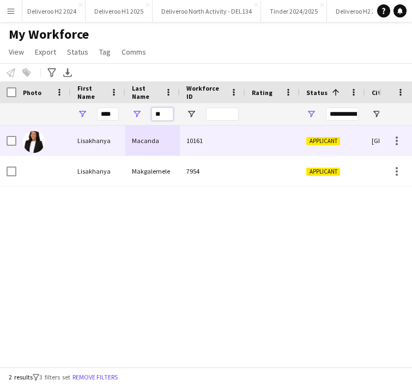
type input "**"
click at [160, 145] on div "Macanda" at bounding box center [152, 140] width 55 height 30
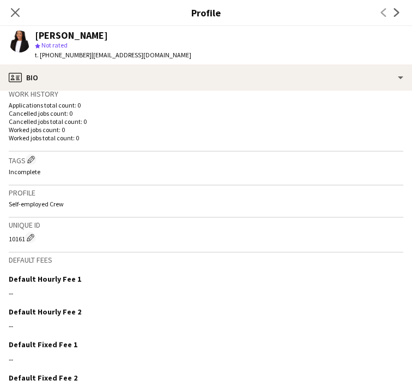
scroll to position [330, 0]
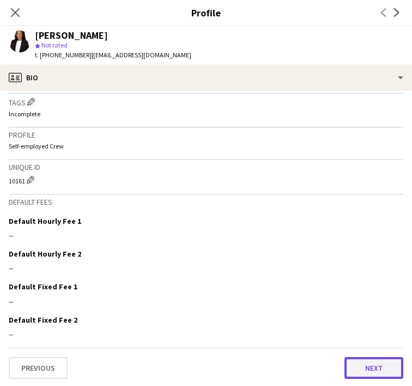
click at [355, 358] on button "Next" at bounding box center [374, 368] width 59 height 22
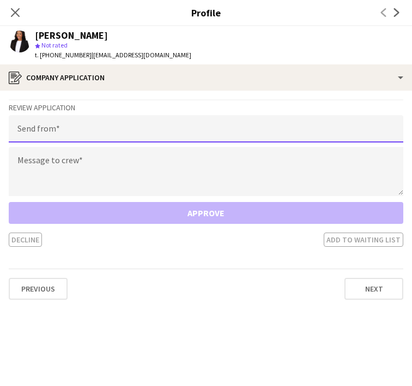
click at [156, 122] on input "email" at bounding box center [206, 128] width 395 height 27
type input "**********"
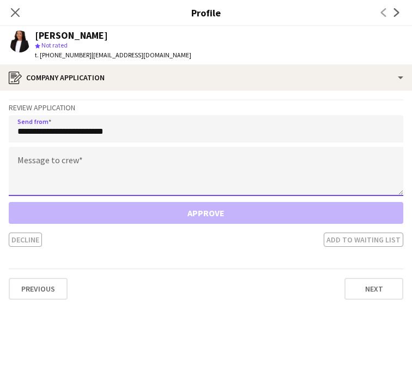
click at [124, 173] on textarea at bounding box center [206, 171] width 395 height 49
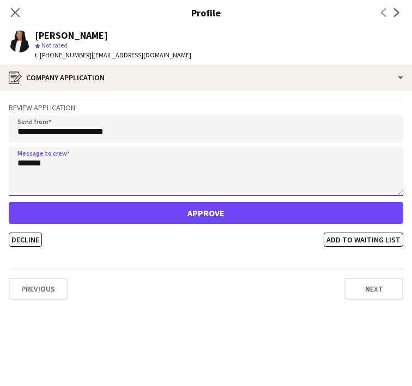
type textarea "*******"
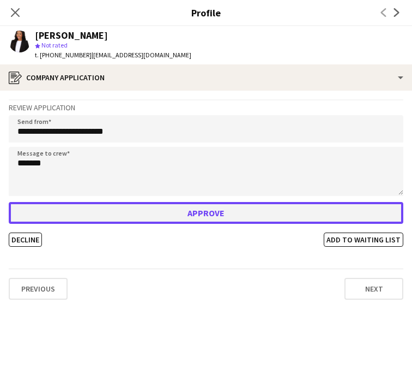
click at [134, 203] on button "Approve" at bounding box center [206, 213] width 395 height 22
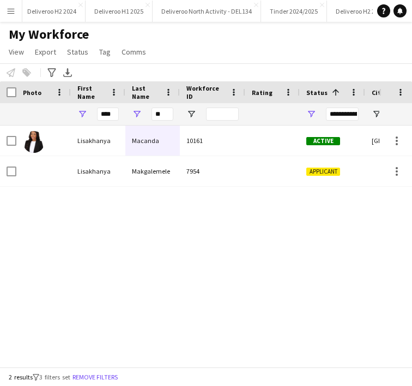
click at [11, 7] on app-icon "Menu" at bounding box center [11, 11] width 9 height 9
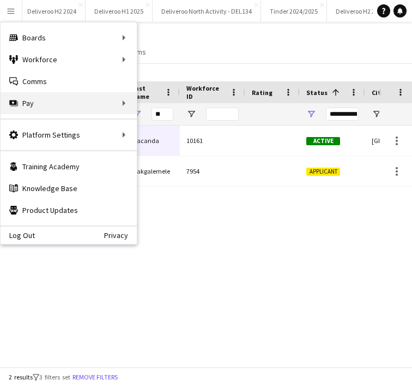
click at [70, 101] on div "Pay Pay" at bounding box center [69, 103] width 136 height 22
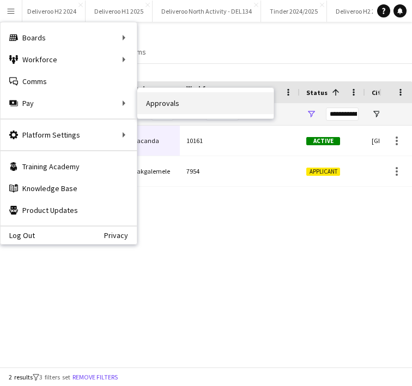
click at [146, 99] on link "Approvals" at bounding box center [205, 103] width 136 height 22
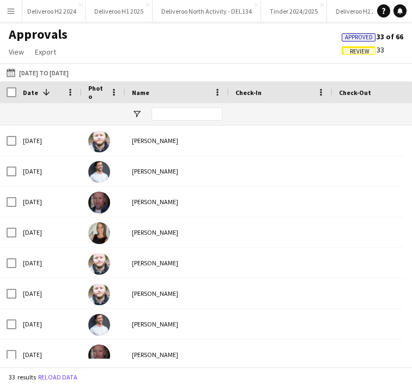
click at [360, 50] on span "Review" at bounding box center [360, 51] width 20 height 7
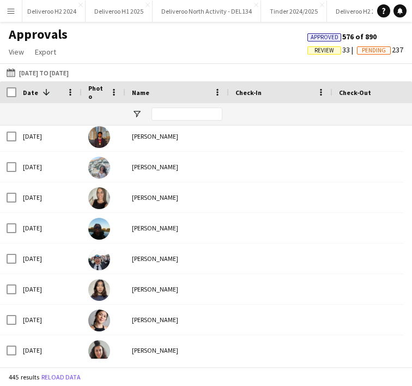
scroll to position [7046, 0]
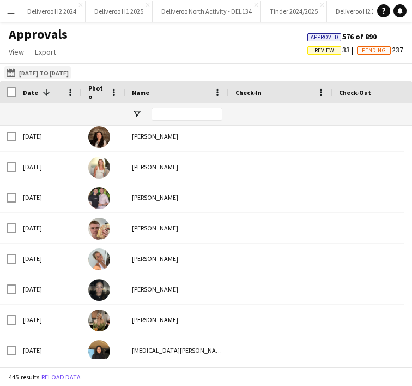
click at [35, 74] on button "[DATE] to [DATE] [DATE] to [DATE]" at bounding box center [37, 72] width 67 height 13
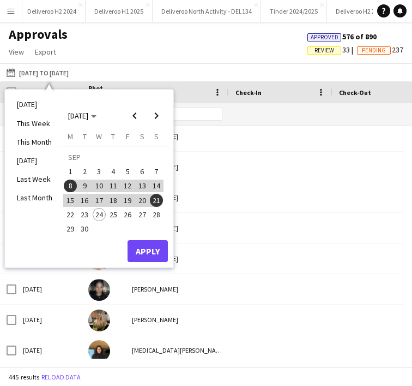
click at [71, 185] on span "8" at bounding box center [70, 185] width 13 height 13
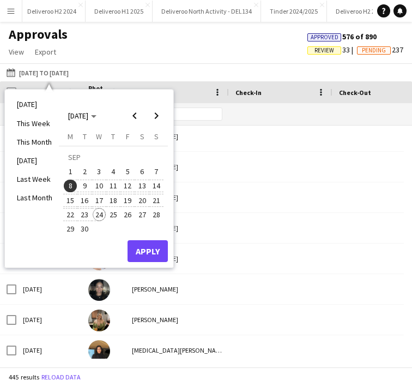
click at [103, 215] on span "24" at bounding box center [99, 214] width 13 height 13
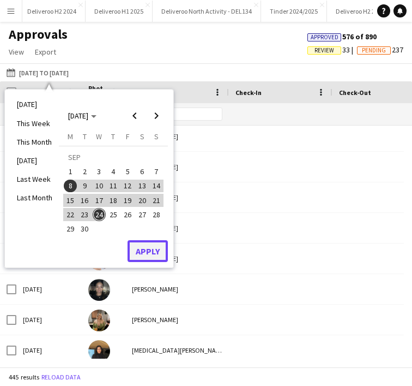
click at [143, 246] on button "Apply" at bounding box center [148, 251] width 40 height 22
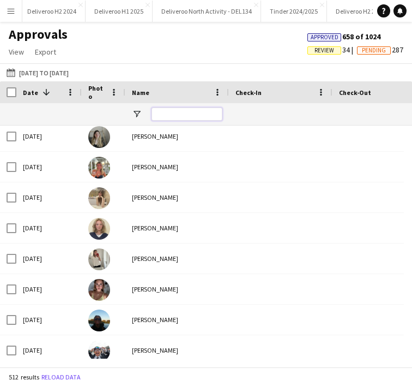
click at [164, 113] on input "Name Filter Input" at bounding box center [187, 113] width 71 height 13
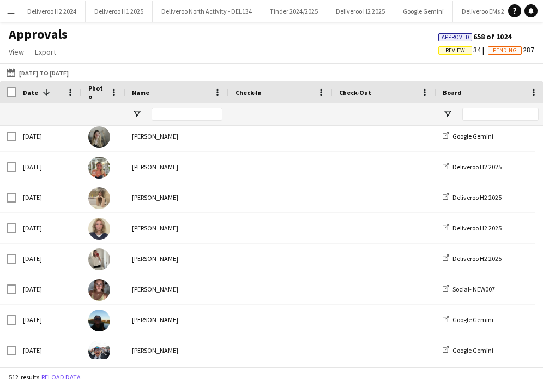
click at [412, 50] on span "Review" at bounding box center [456, 50] width 20 height 7
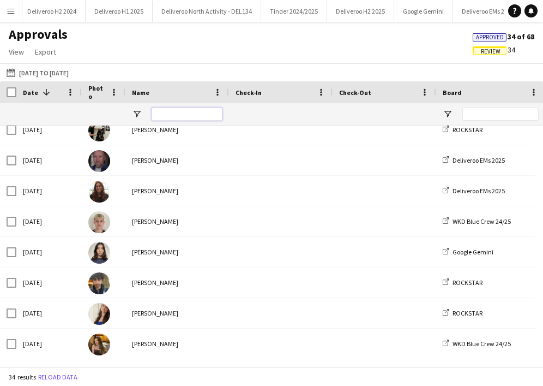
click at [185, 113] on input "Name Filter Input" at bounding box center [187, 113] width 71 height 13
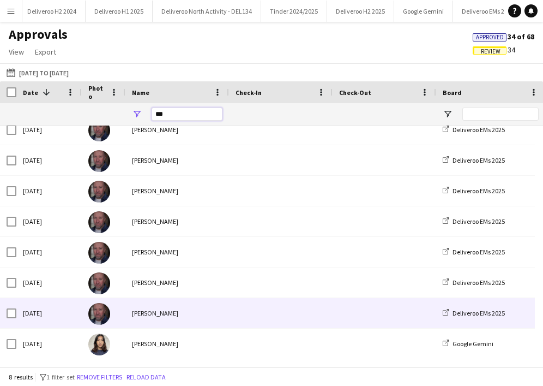
type input "***"
click at [196, 312] on div "[PERSON_NAME]" at bounding box center [177, 313] width 104 height 30
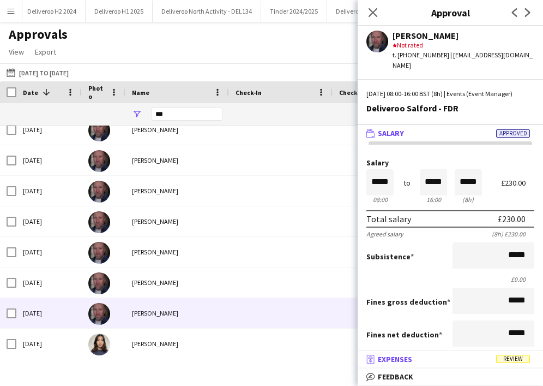
click at [410, 358] on span "Expenses" at bounding box center [395, 359] width 34 height 10
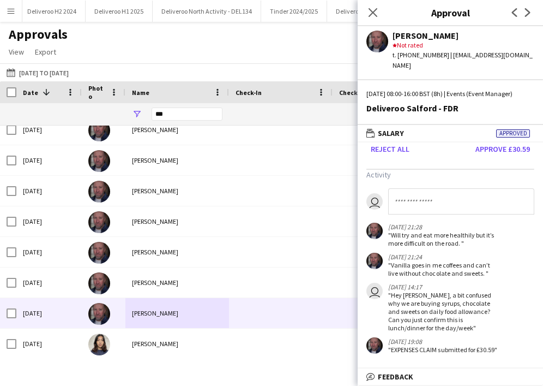
click at [407, 199] on input at bounding box center [461, 201] width 146 height 26
type input "*"
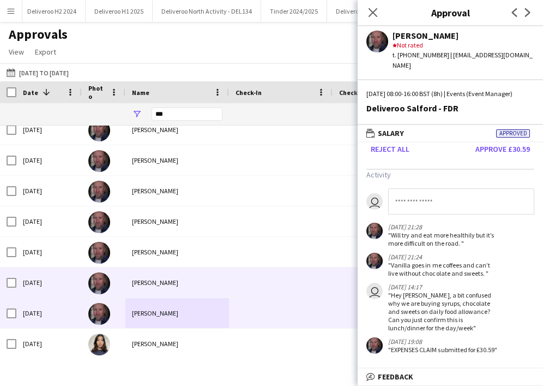
click at [182, 278] on div "[PERSON_NAME]" at bounding box center [177, 282] width 104 height 30
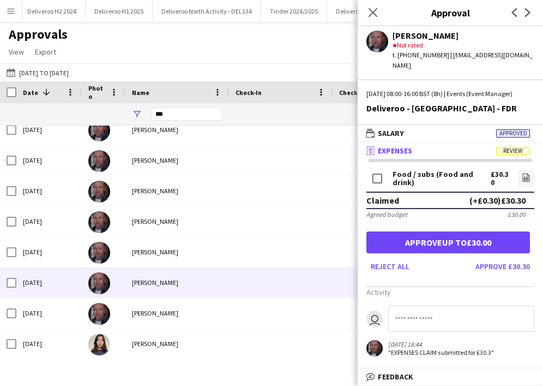
scroll to position [10, 0]
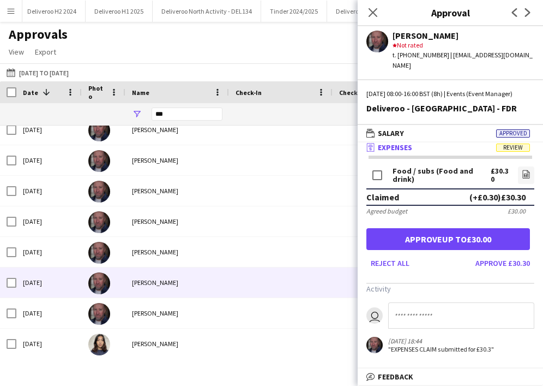
click at [412, 145] on mat-expansion-panel-header "receipt Expenses Review" at bounding box center [450, 147] width 185 height 16
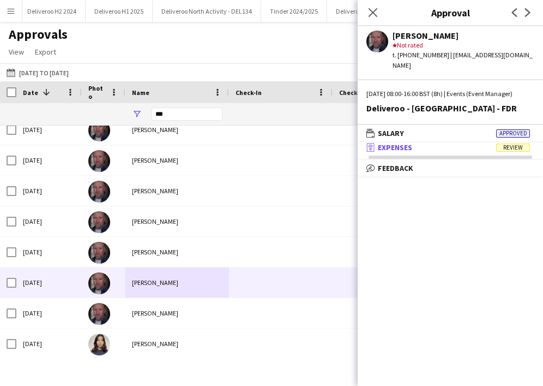
scroll to position [2, 0]
click at [412, 151] on mat-panel-title "receipt Expenses Review" at bounding box center [448, 148] width 181 height 10
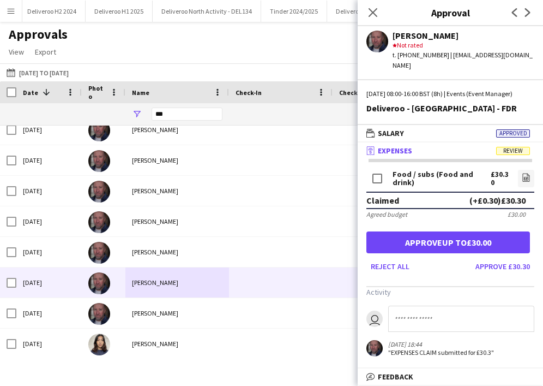
scroll to position [10, 0]
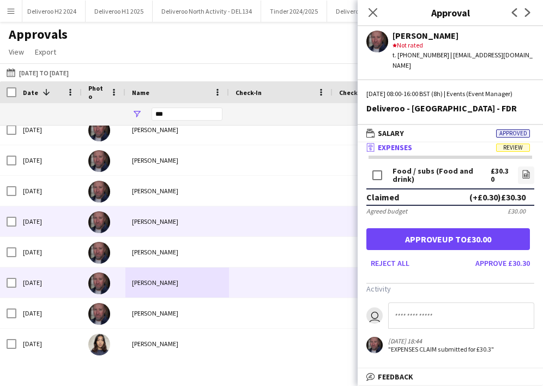
click at [212, 223] on div "[PERSON_NAME]" at bounding box center [177, 221] width 104 height 30
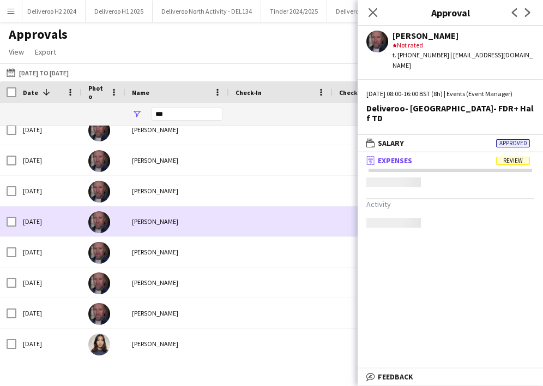
scroll to position [0, 0]
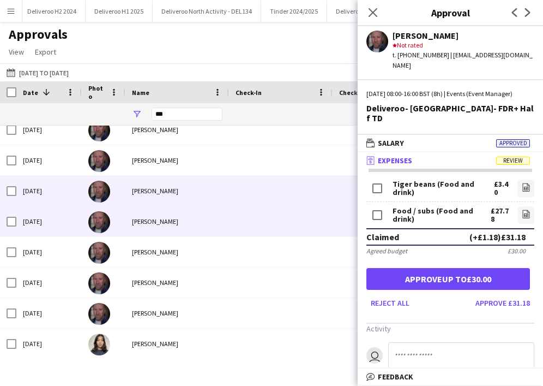
click at [212, 178] on div "[PERSON_NAME]" at bounding box center [177, 191] width 104 height 30
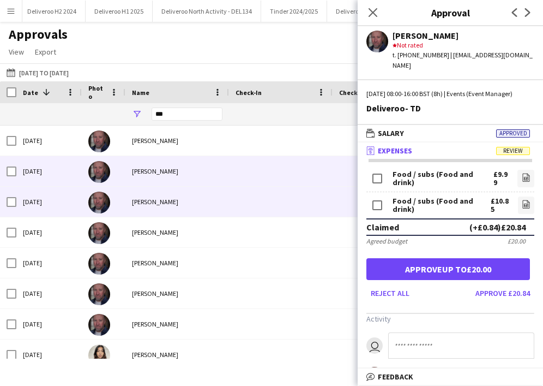
click at [183, 147] on div "[PERSON_NAME]" at bounding box center [177, 140] width 104 height 30
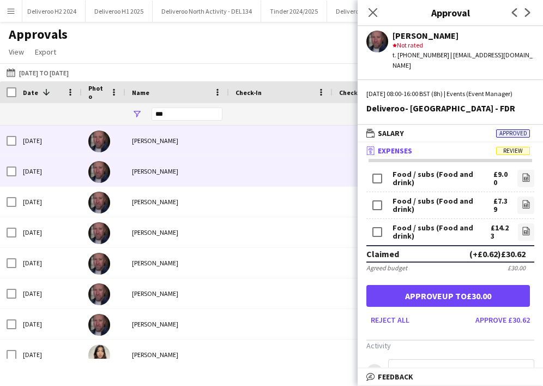
click at [185, 172] on div "[PERSON_NAME]" at bounding box center [177, 171] width 104 height 30
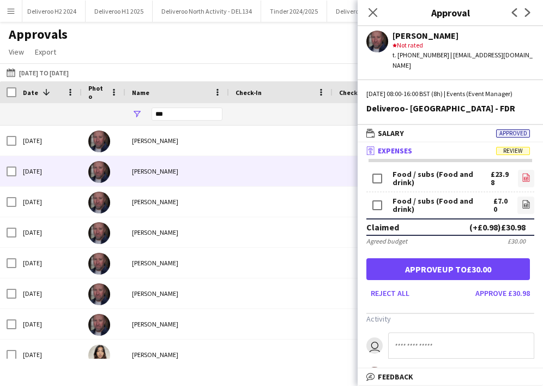
click at [412, 177] on icon "file-image" at bounding box center [526, 177] width 9 height 9
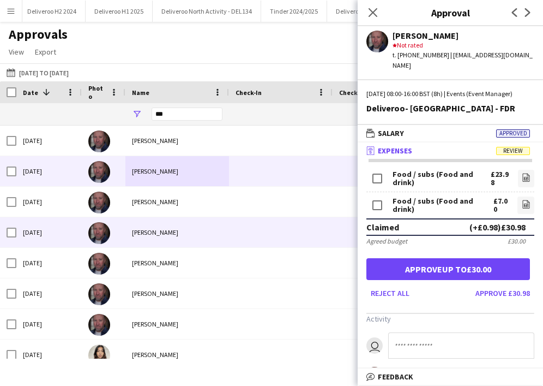
click at [205, 213] on div "[PERSON_NAME]" at bounding box center [177, 202] width 104 height 30
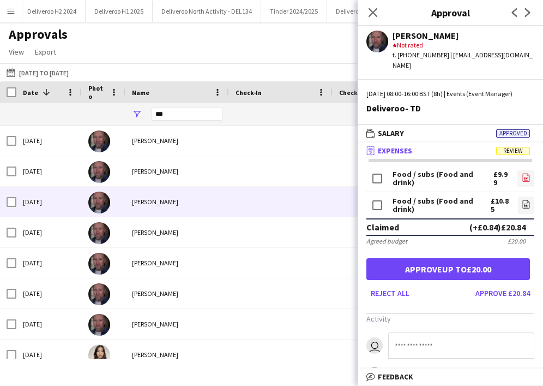
click at [412, 175] on icon "file-image" at bounding box center [526, 177] width 9 height 9
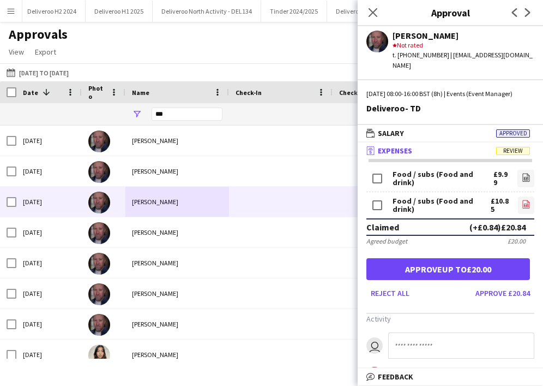
click at [412, 205] on icon at bounding box center [526, 205] width 1 height 1
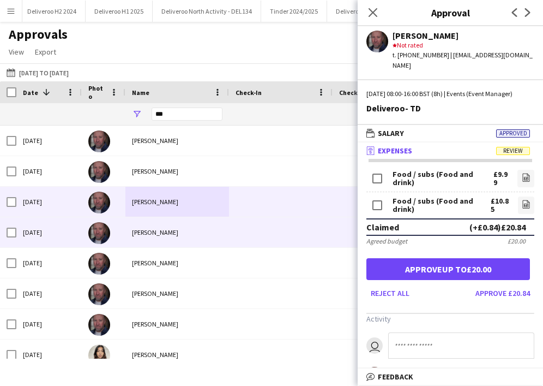
click at [177, 239] on div "[PERSON_NAME]" at bounding box center [177, 232] width 104 height 30
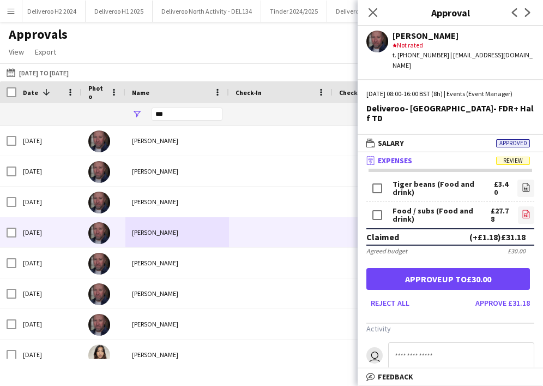
click at [412, 214] on icon at bounding box center [526, 215] width 4 height 3
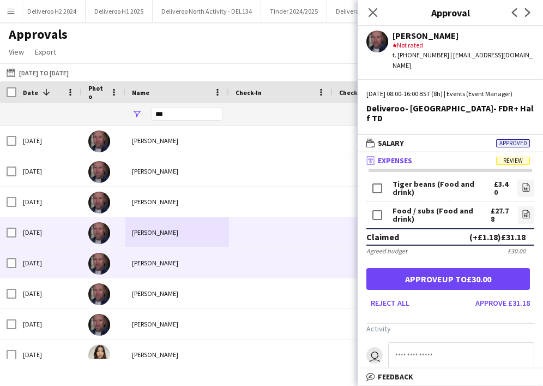
click at [194, 265] on div "[PERSON_NAME]" at bounding box center [177, 263] width 104 height 30
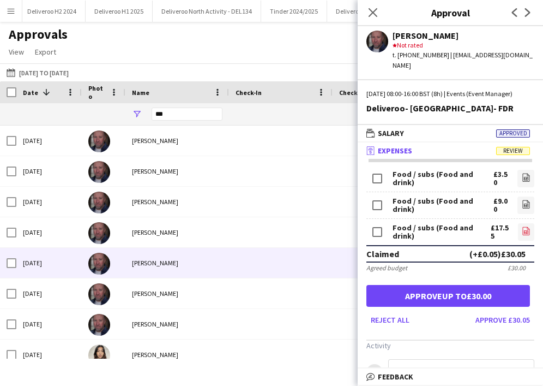
click at [412, 232] on link "file-image" at bounding box center [526, 231] width 16 height 17
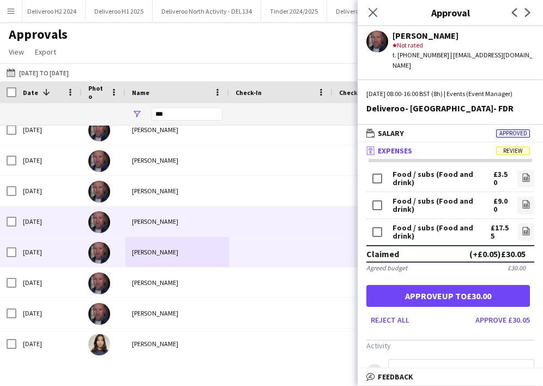
scroll to position [11, 0]
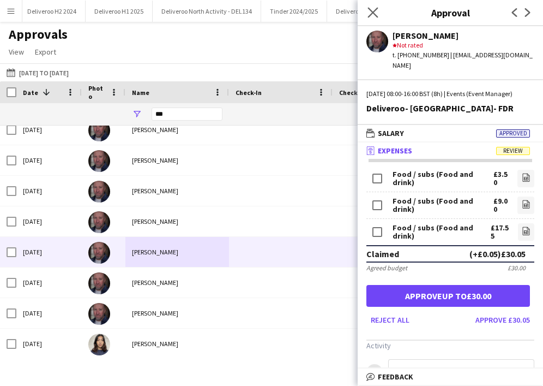
click at [376, 20] on app-icon "Close pop-in" at bounding box center [374, 13] width 16 height 16
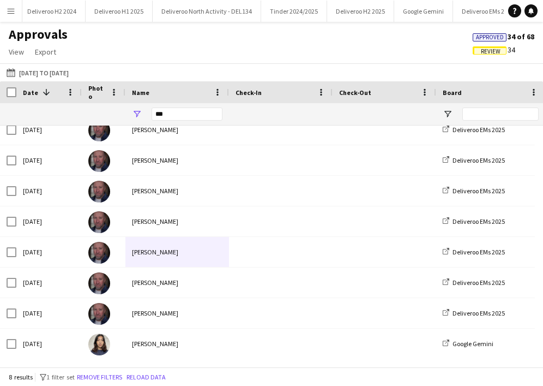
click at [8, 9] on app-icon "Menu" at bounding box center [11, 11] width 9 height 9
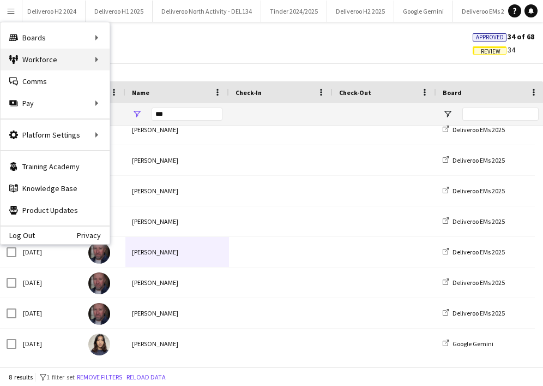
click at [89, 56] on div "Workforce Workforce" at bounding box center [55, 60] width 109 height 22
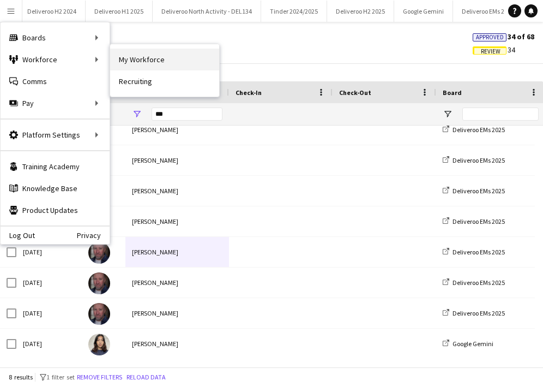
click at [124, 61] on link "My Workforce" at bounding box center [164, 60] width 109 height 22
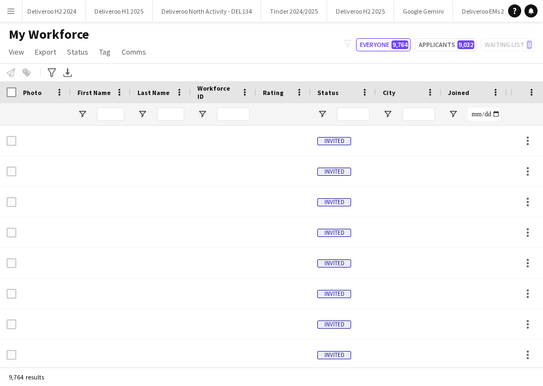
type input "****"
type input "**"
type input "**********"
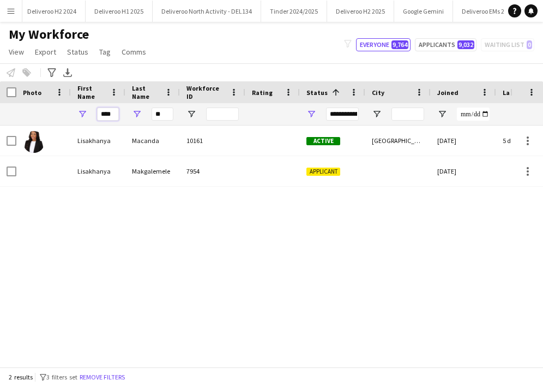
click at [108, 114] on input "****" at bounding box center [108, 113] width 22 height 13
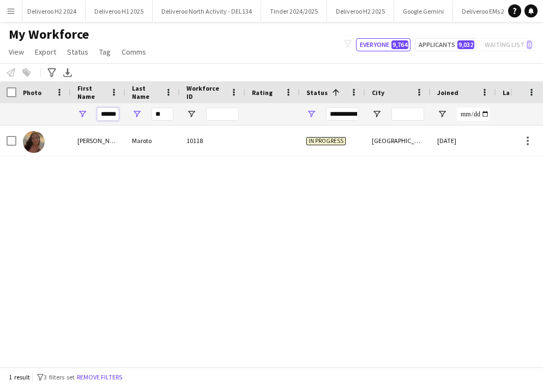
type input "******"
click at [156, 115] on input "**" at bounding box center [163, 113] width 22 height 13
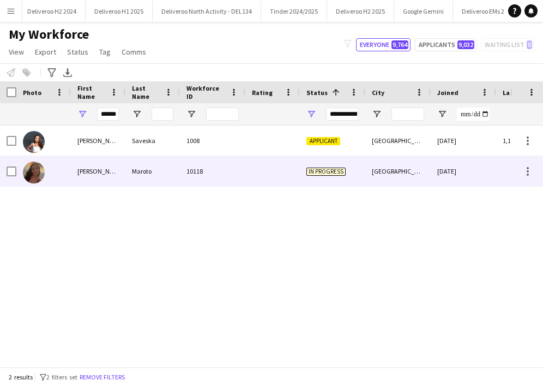
click at [62, 167] on div at bounding box center [43, 171] width 55 height 30
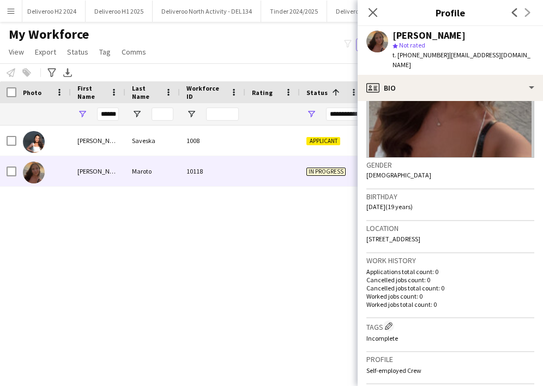
scroll to position [118, 0]
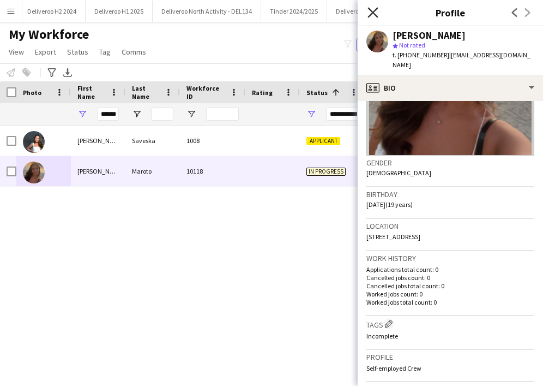
click at [375, 8] on icon "Close pop-in" at bounding box center [373, 12] width 10 height 10
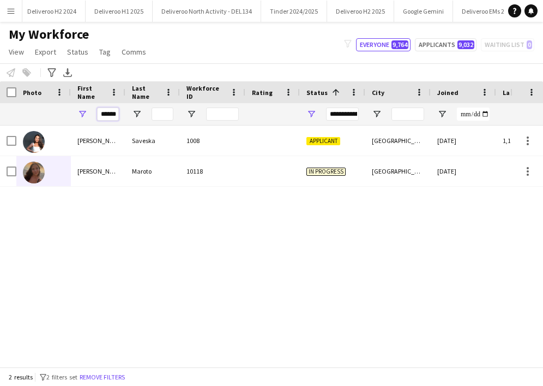
click at [107, 114] on input "******" at bounding box center [108, 113] width 22 height 13
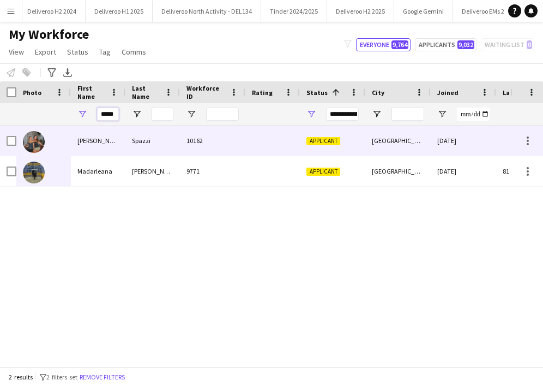
type input "*****"
click at [119, 148] on div "[PERSON_NAME]" at bounding box center [98, 140] width 55 height 30
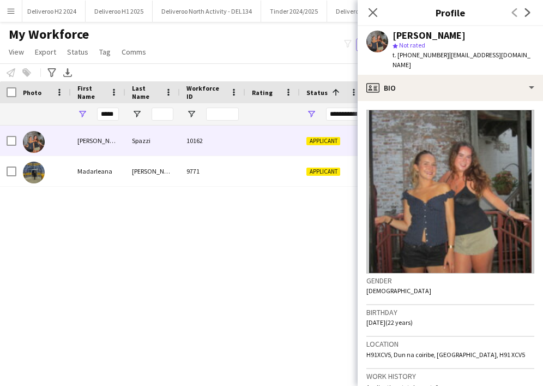
scroll to position [330, 0]
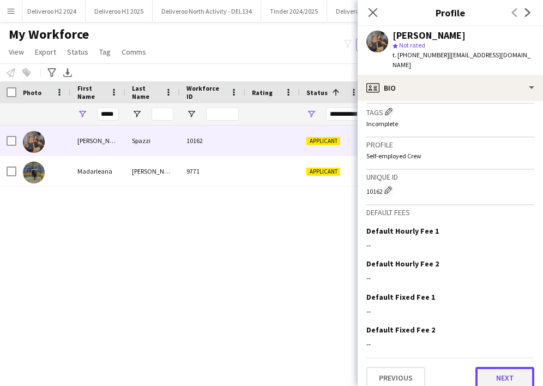
click at [412, 367] on button "Next" at bounding box center [505, 378] width 59 height 22
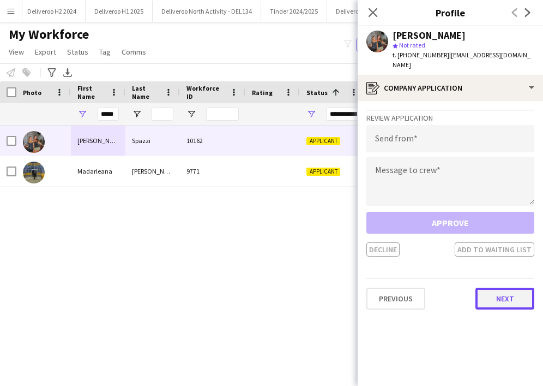
click at [412, 289] on button "Next" at bounding box center [505, 298] width 59 height 22
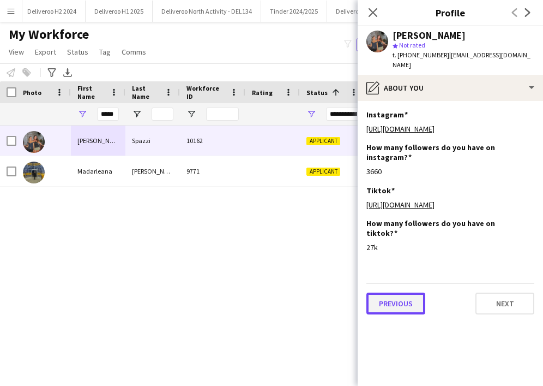
click at [391, 292] on button "Previous" at bounding box center [396, 303] width 59 height 22
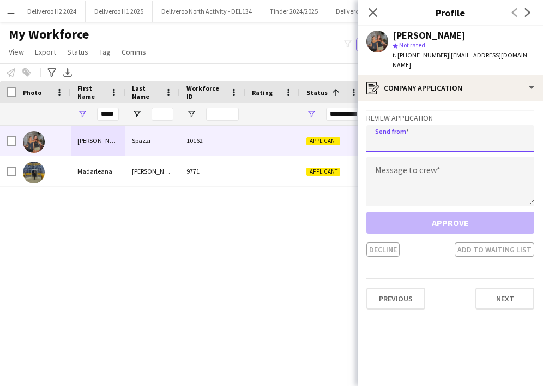
click at [405, 125] on input "email" at bounding box center [451, 138] width 168 height 27
type input "**********"
click at [405, 163] on textarea at bounding box center [451, 181] width 168 height 49
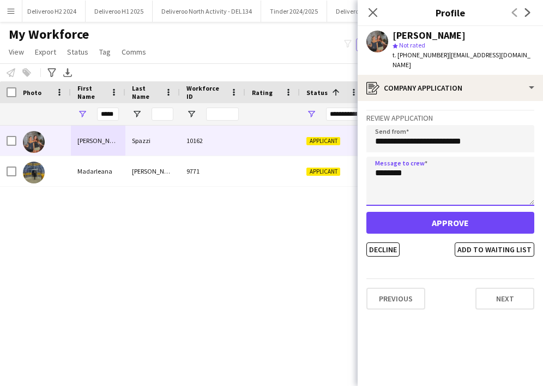
type textarea "********"
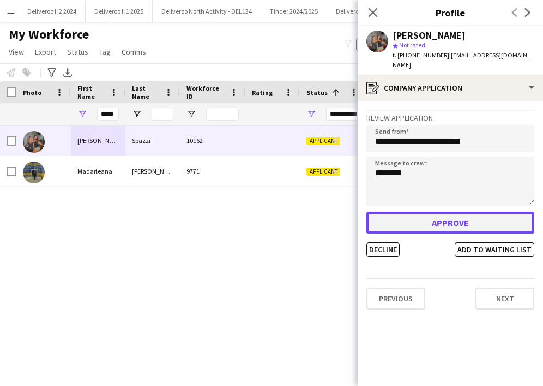
click at [412, 212] on button "Approve" at bounding box center [451, 223] width 168 height 22
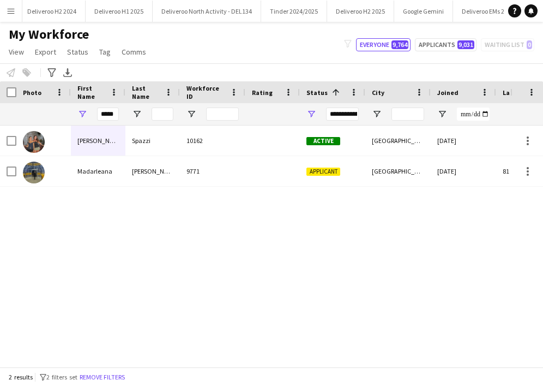
click at [103, 106] on div "*****" at bounding box center [108, 114] width 22 height 22
click at [101, 113] on input "*****" at bounding box center [108, 113] width 22 height 13
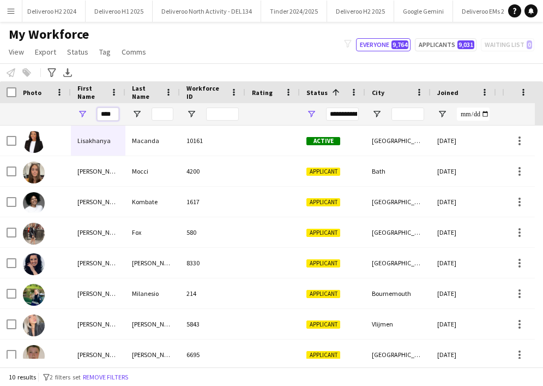
type input "****"
click at [162, 116] on input "Last Name Filter Input" at bounding box center [163, 113] width 22 height 13
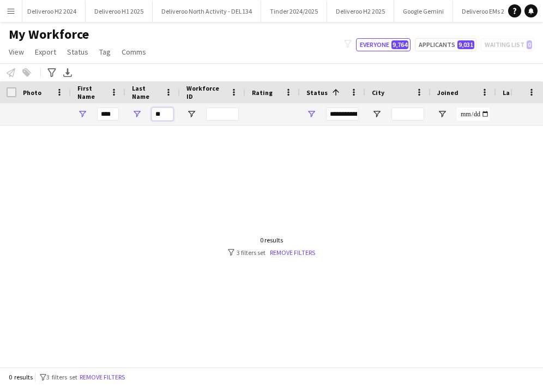
type input "*"
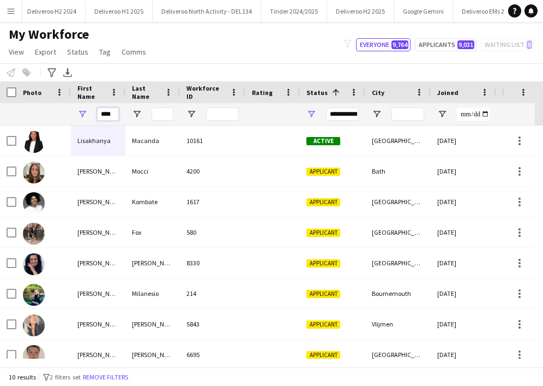
click at [106, 112] on input "****" at bounding box center [108, 113] width 22 height 13
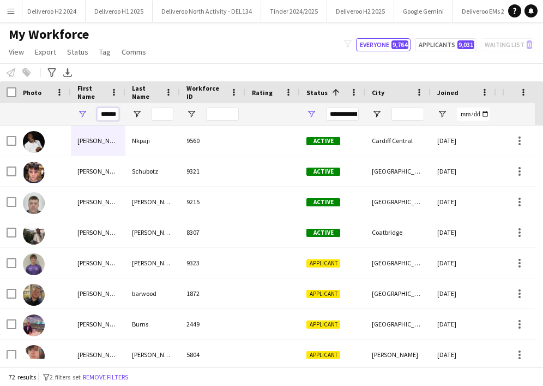
scroll to position [0, 0]
type input "******"
click at [394, 115] on input "City Filter Input" at bounding box center [408, 113] width 33 height 13
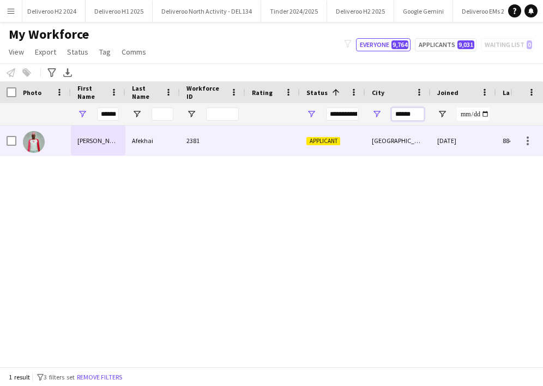
type input "******"
click at [237, 140] on div "2381" at bounding box center [212, 140] width 65 height 30
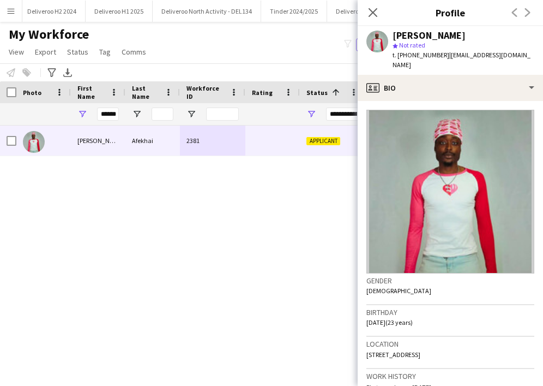
drag, startPoint x: 375, startPoint y: 8, endPoint x: 338, endPoint y: 59, distance: 63.6
click at [375, 8] on icon "Close pop-in" at bounding box center [373, 12] width 9 height 9
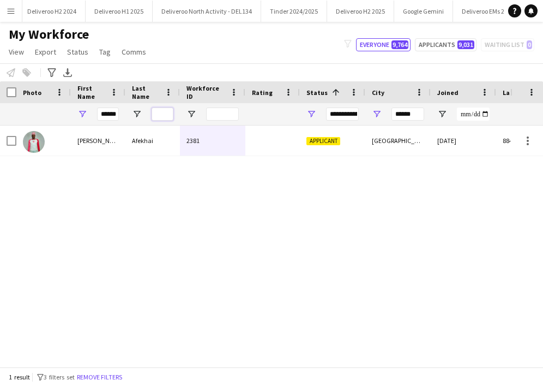
click at [159, 116] on input "Last Name Filter Input" at bounding box center [163, 113] width 22 height 13
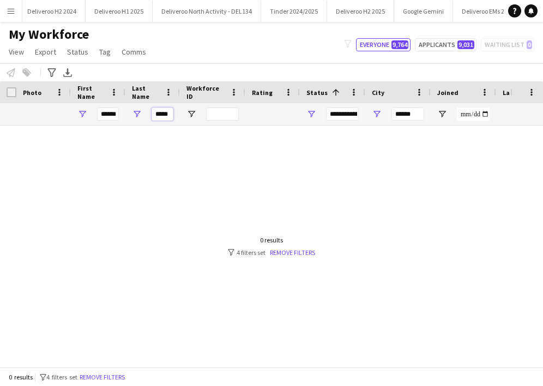
type input "*****"
click at [406, 111] on input "******" at bounding box center [408, 113] width 33 height 13
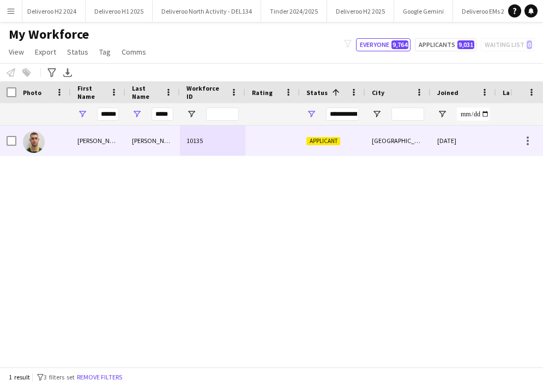
click at [268, 148] on div at bounding box center [272, 140] width 55 height 30
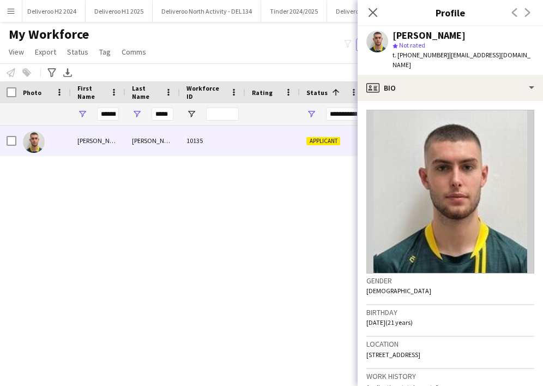
scroll to position [340, 0]
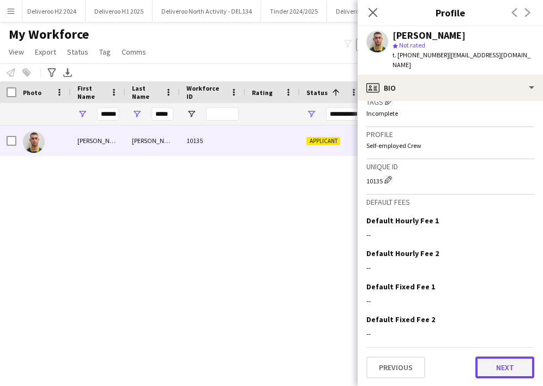
click at [412, 364] on button "Next" at bounding box center [505, 367] width 59 height 22
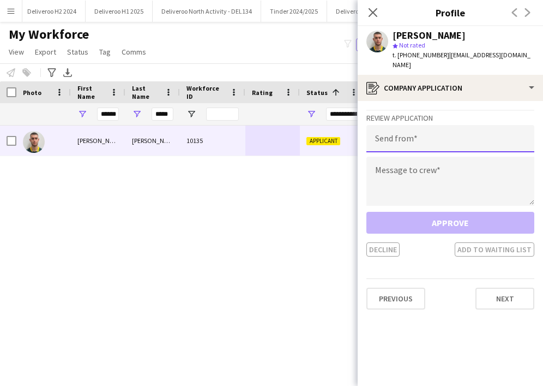
click at [412, 125] on input "email" at bounding box center [451, 138] width 168 height 27
type input "**********"
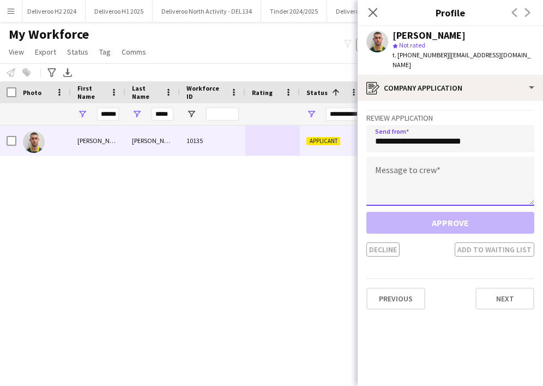
click at [412, 158] on textarea at bounding box center [451, 181] width 168 height 49
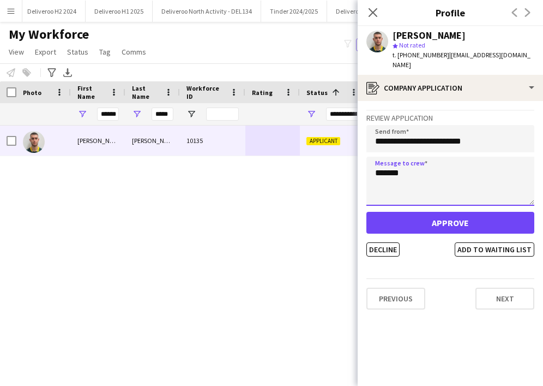
type textarea "*******"
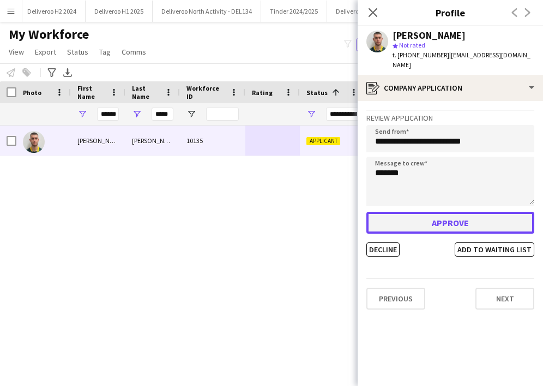
click at [412, 215] on button "Approve" at bounding box center [451, 223] width 168 height 22
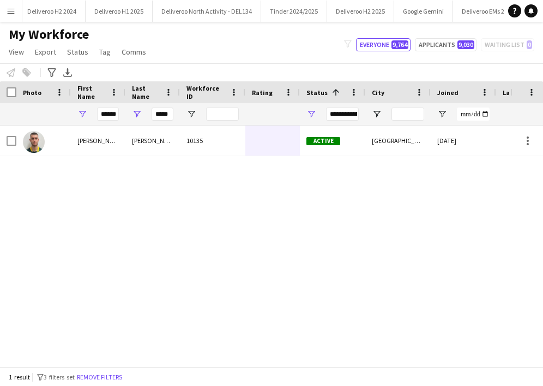
click at [159, 107] on div "*****" at bounding box center [163, 114] width 22 height 22
click at [159, 110] on input "*****" at bounding box center [163, 113] width 22 height 13
type input "***"
